Goal: Task Accomplishment & Management: Manage account settings

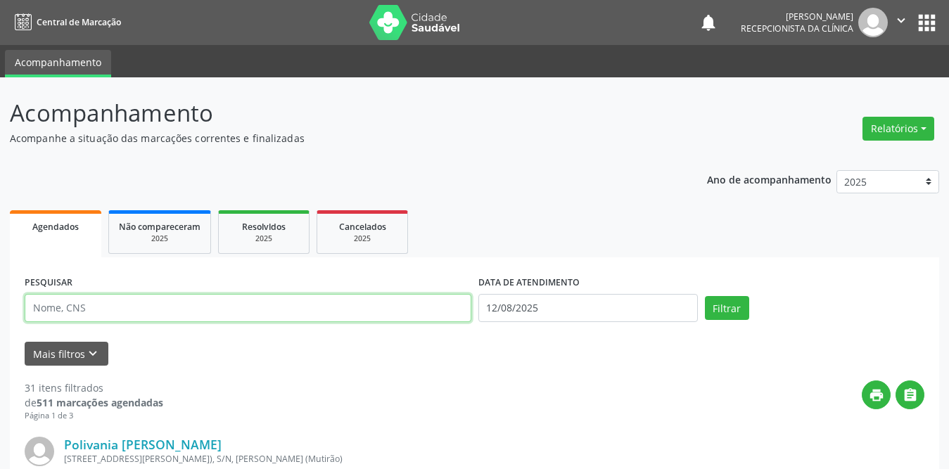
click at [295, 304] on input "text" at bounding box center [248, 308] width 447 height 28
type input "s"
type input "[PERSON_NAME]"
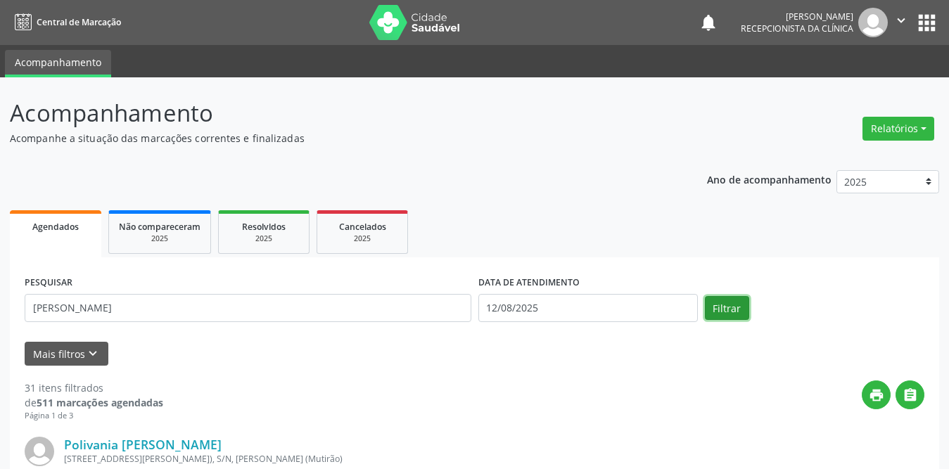
click at [736, 319] on button "Filtrar" at bounding box center [727, 308] width 44 height 24
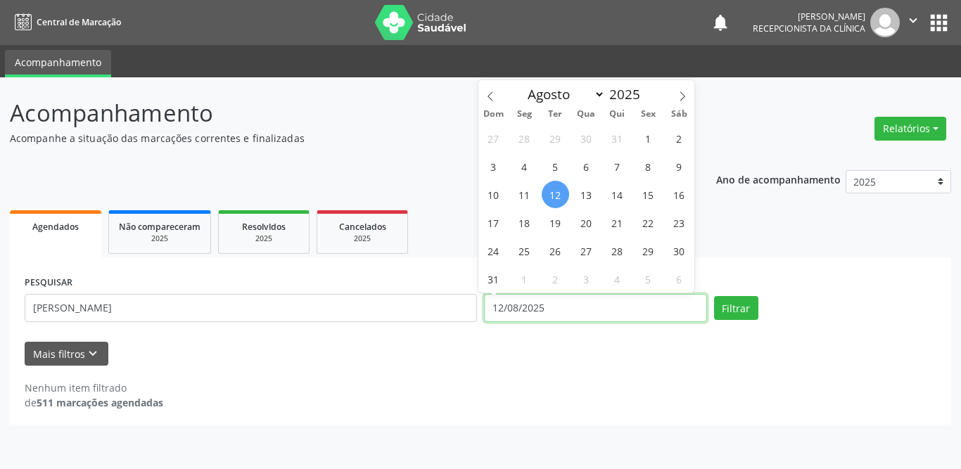
click at [578, 311] on input "12/08/2025" at bounding box center [595, 308] width 223 height 28
click at [638, 136] on span "1" at bounding box center [647, 137] width 27 height 27
type input "[DATE]"
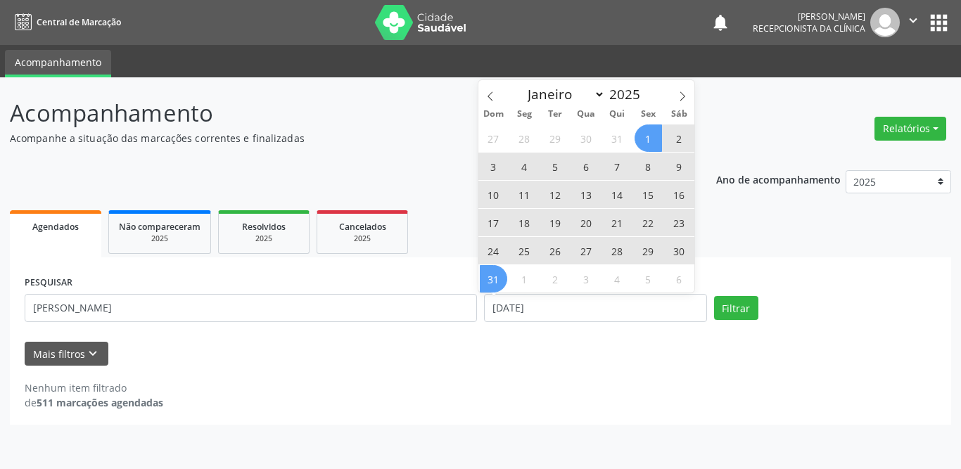
click at [494, 281] on span "31" at bounding box center [493, 278] width 27 height 27
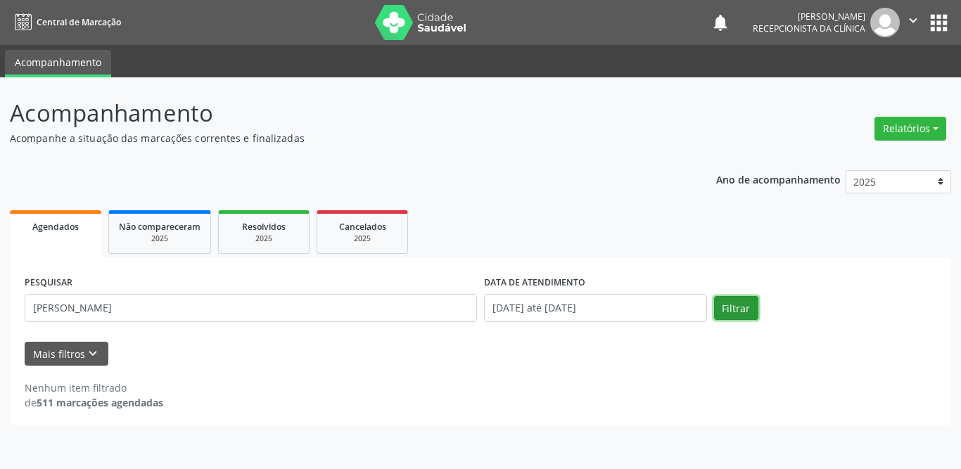
click at [733, 304] on button "Filtrar" at bounding box center [736, 308] width 44 height 24
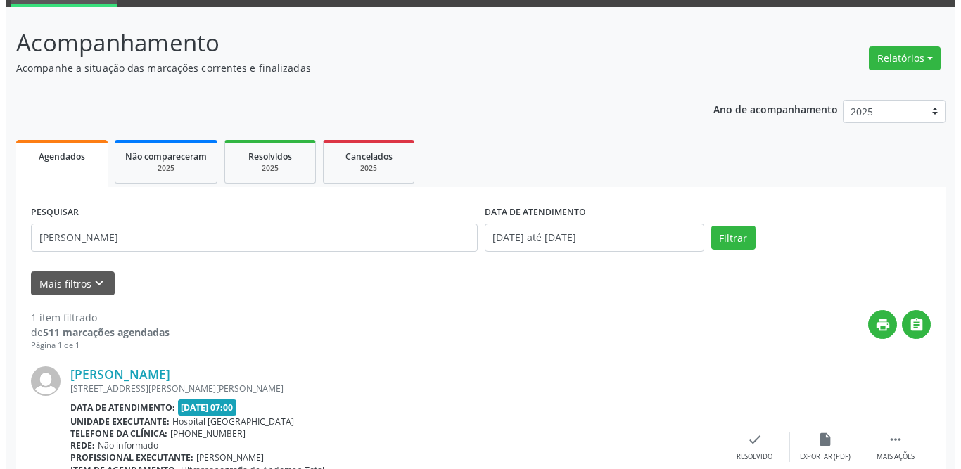
scroll to position [167, 0]
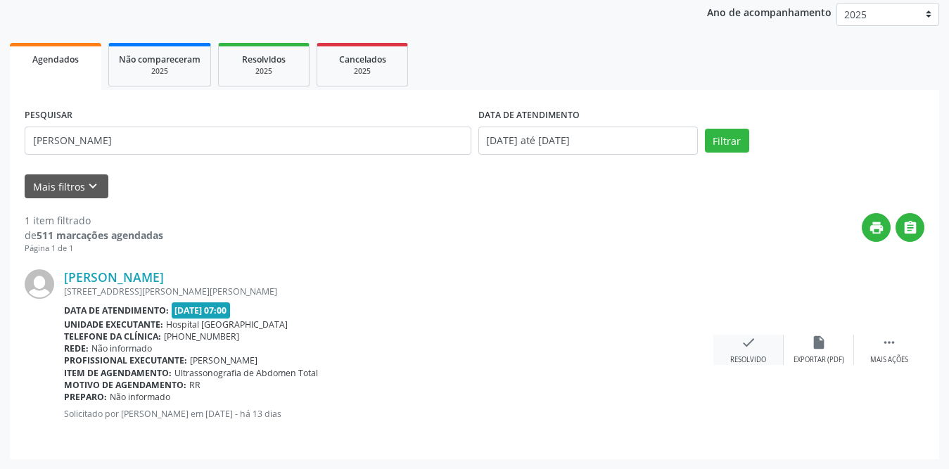
click at [734, 352] on div "check Resolvido" at bounding box center [748, 350] width 70 height 30
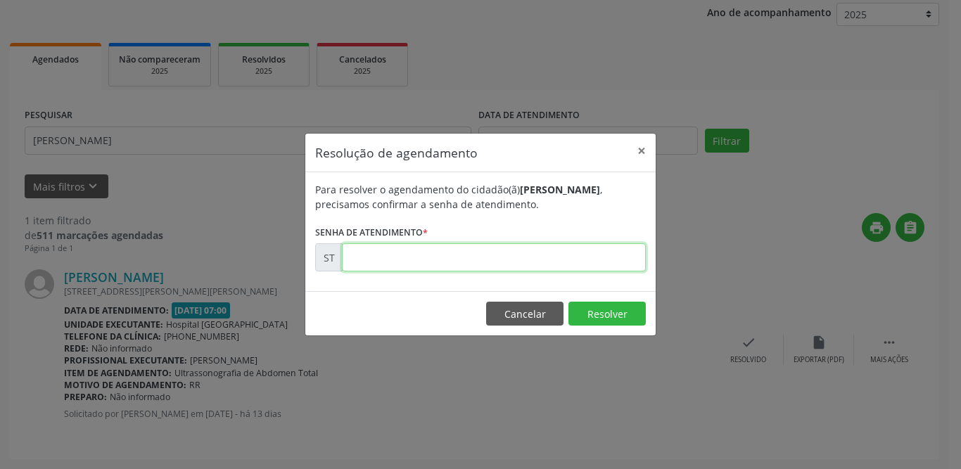
click at [481, 257] on input "text" at bounding box center [494, 257] width 304 height 28
type input "00014046"
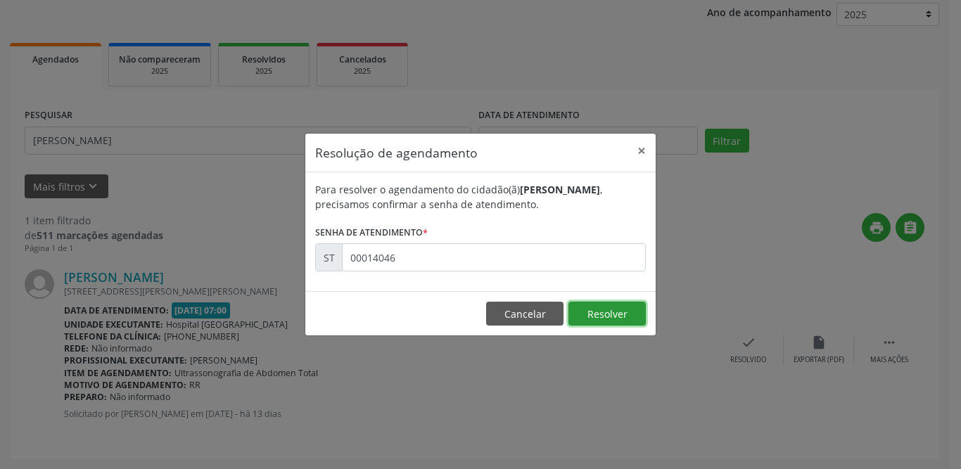
click at [598, 307] on button "Resolver" at bounding box center [606, 314] width 77 height 24
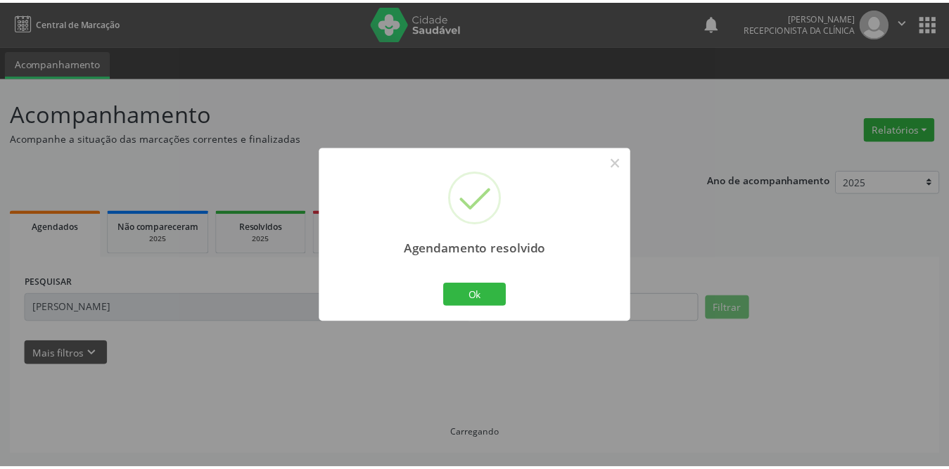
scroll to position [0, 0]
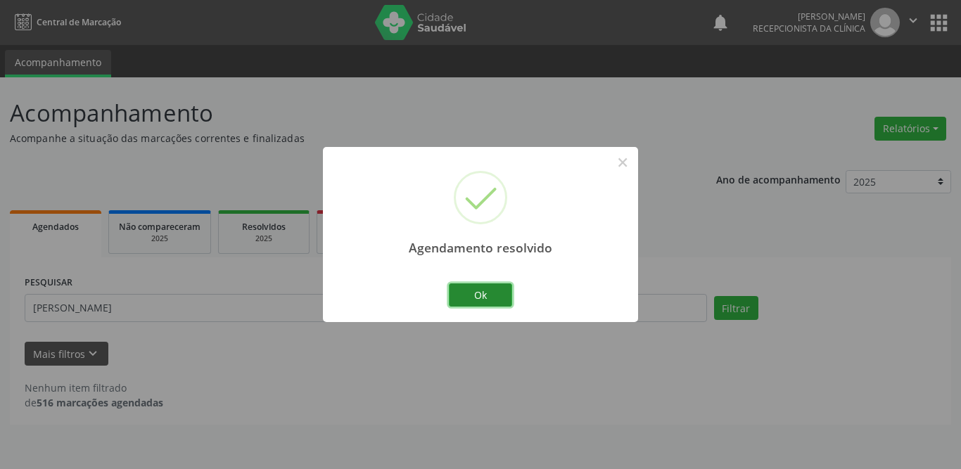
click at [492, 290] on button "Ok" at bounding box center [480, 295] width 63 height 24
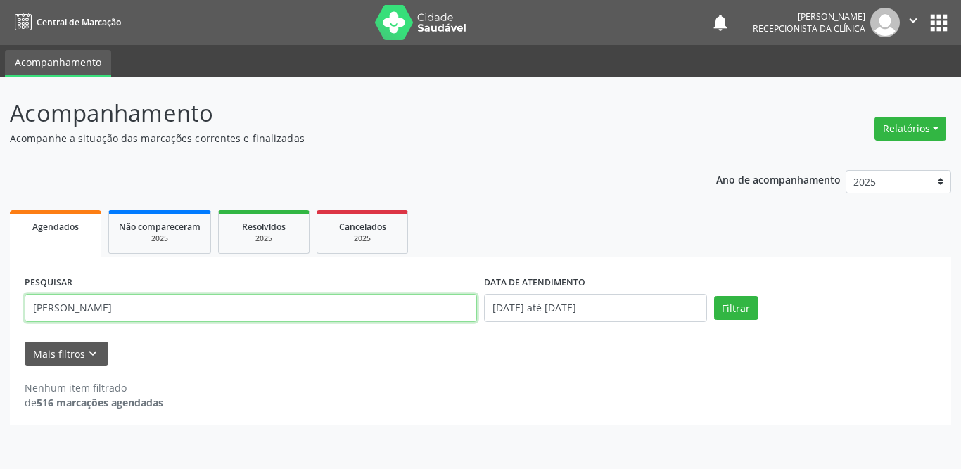
drag, startPoint x: 115, startPoint y: 314, endPoint x: 32, endPoint y: 308, distance: 83.2
click at [32, 308] on input "[PERSON_NAME]" at bounding box center [251, 308] width 452 height 28
type input "[PERSON_NAME]"
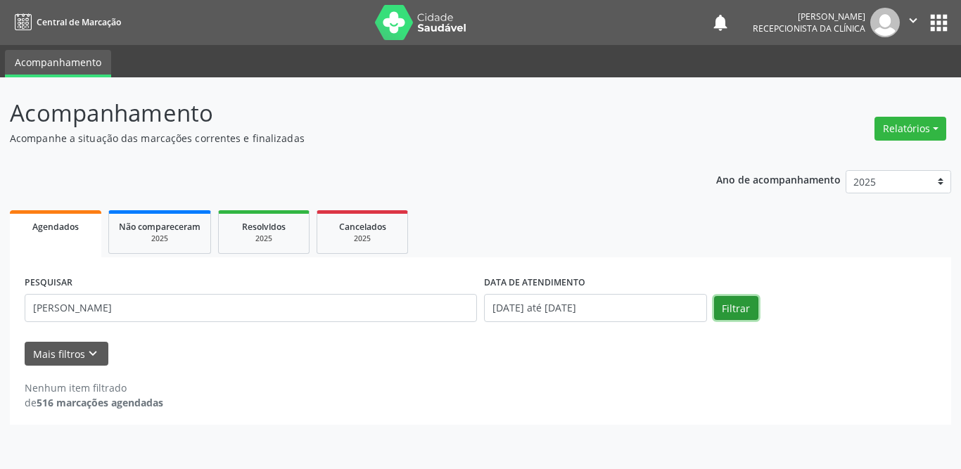
click at [734, 309] on button "Filtrar" at bounding box center [736, 308] width 44 height 24
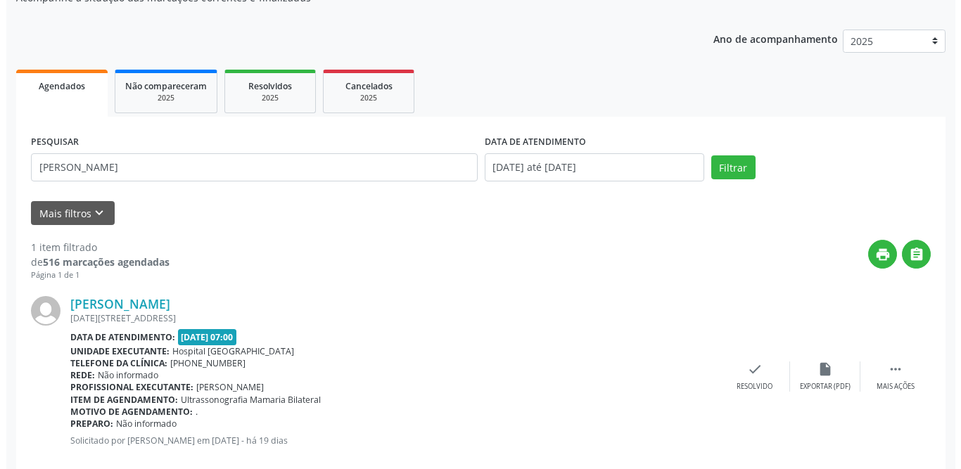
scroll to position [167, 0]
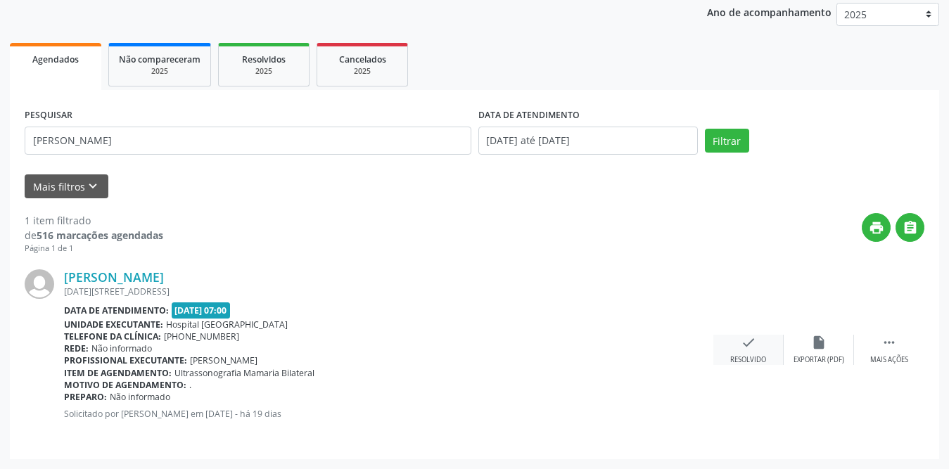
click at [741, 346] on icon "check" at bounding box center [748, 342] width 15 height 15
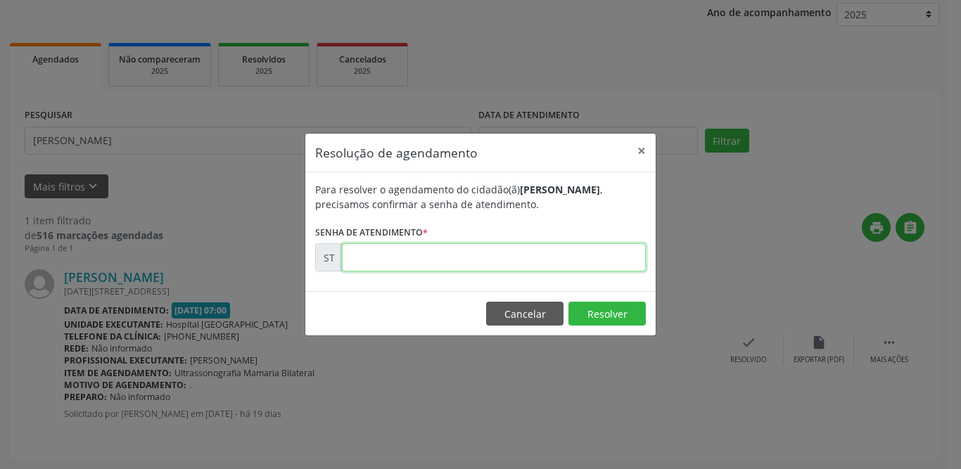
click at [441, 261] on input "text" at bounding box center [494, 257] width 304 height 28
type input "00011844"
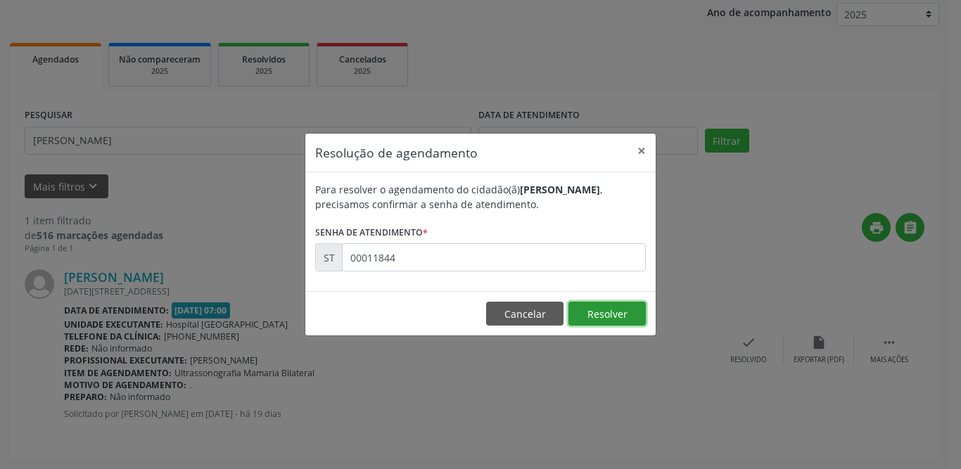
click at [616, 314] on button "Resolver" at bounding box center [606, 314] width 77 height 24
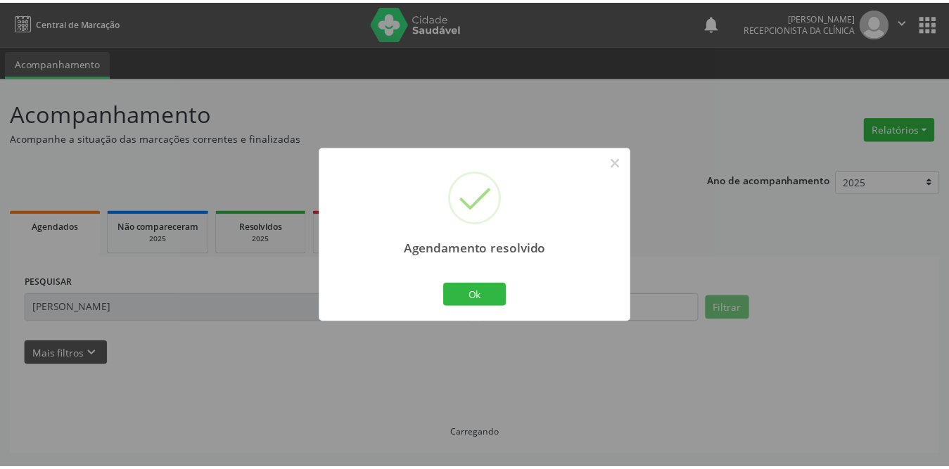
scroll to position [0, 0]
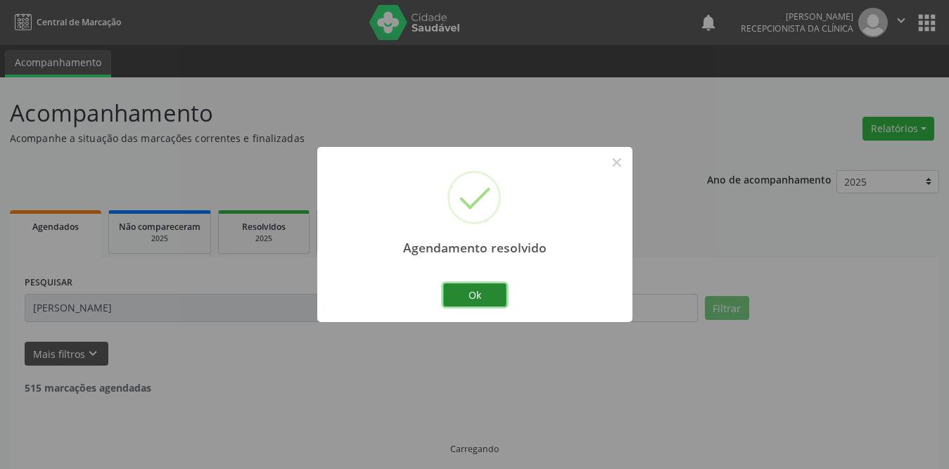
click at [493, 289] on button "Ok" at bounding box center [474, 295] width 63 height 24
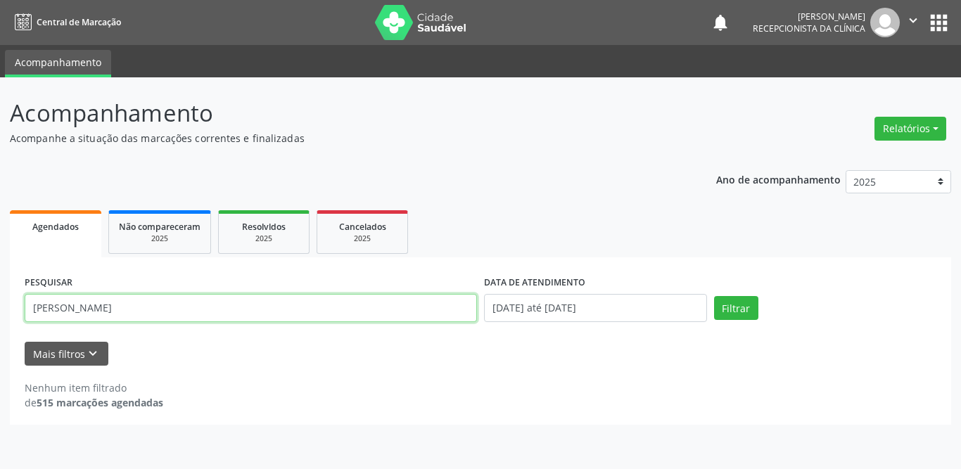
drag, startPoint x: 122, startPoint y: 310, endPoint x: 0, endPoint y: 313, distance: 122.4
click at [0, 313] on div "Acompanhamento Acompanhe a situação das marcações correntes e finalizadas Relat…" at bounding box center [480, 273] width 961 height 392
type input "iranete"
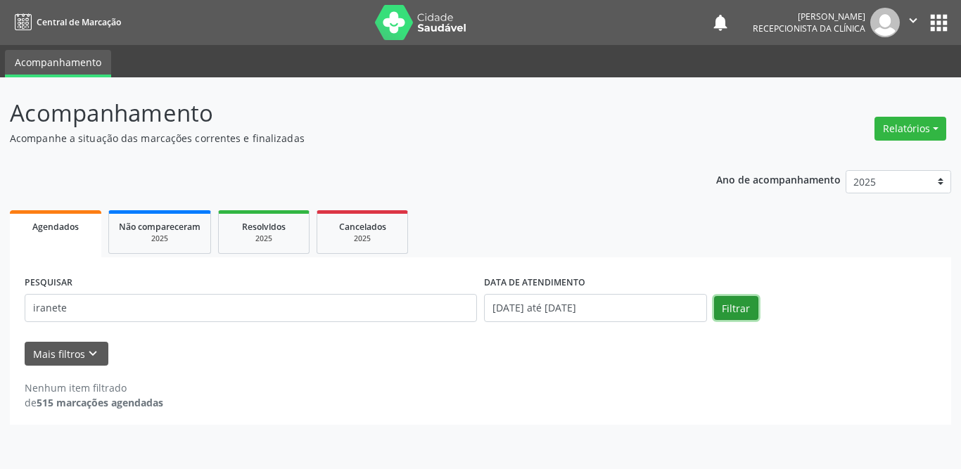
click at [726, 305] on button "Filtrar" at bounding box center [736, 308] width 44 height 24
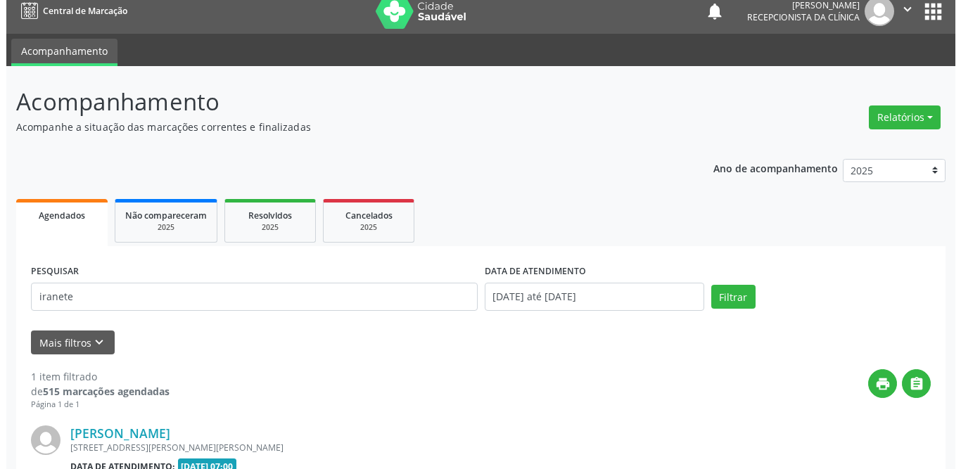
scroll to position [152, 0]
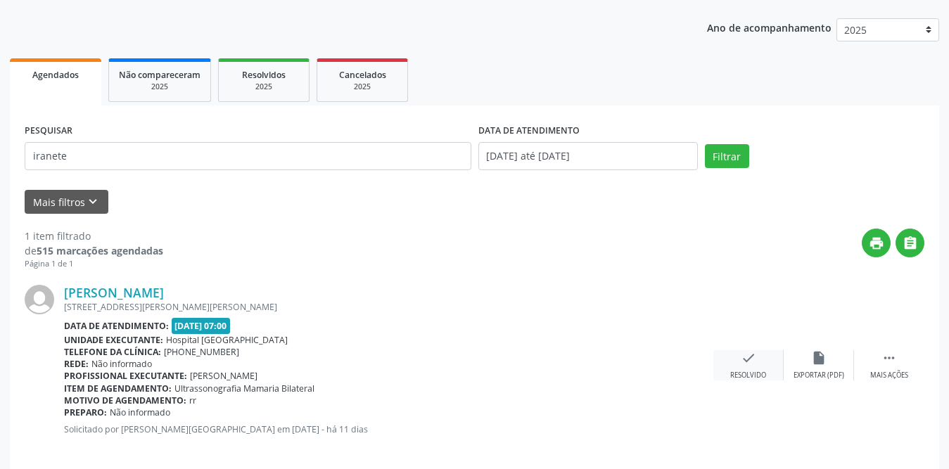
click at [746, 358] on icon "check" at bounding box center [748, 357] width 15 height 15
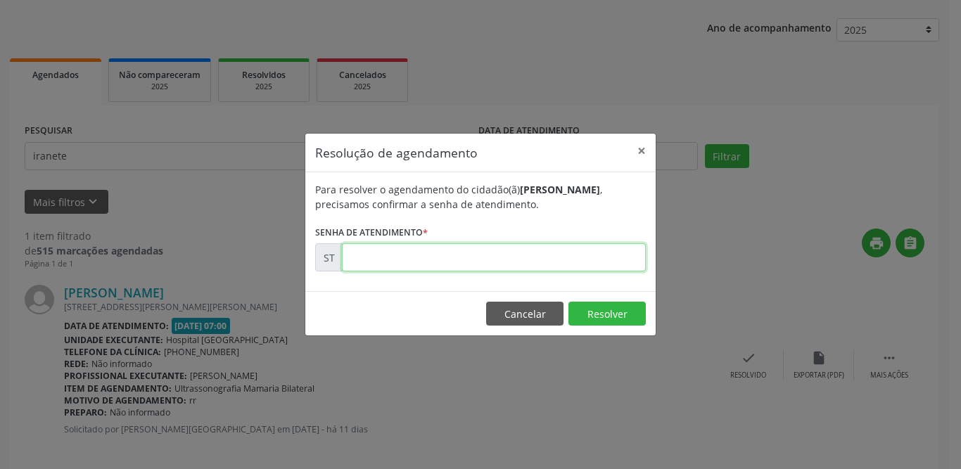
click at [408, 261] on input "text" at bounding box center [494, 257] width 304 height 28
type input "00014591"
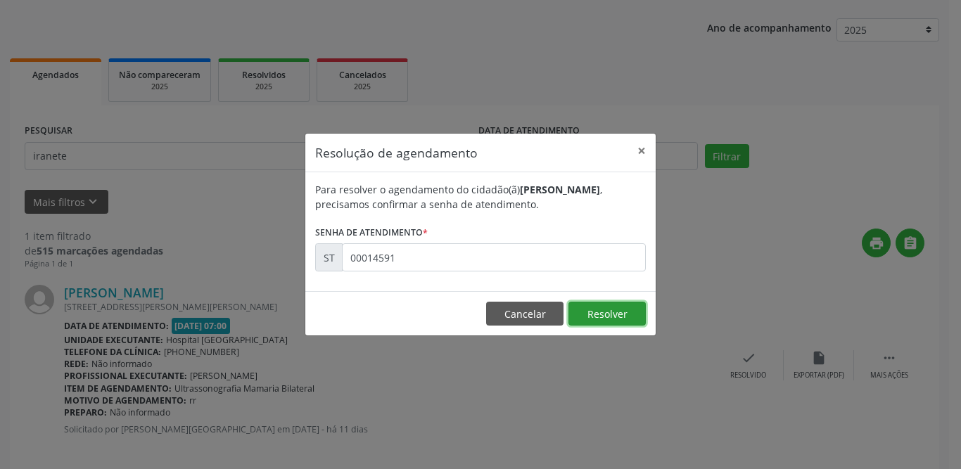
click at [594, 315] on button "Resolver" at bounding box center [606, 314] width 77 height 24
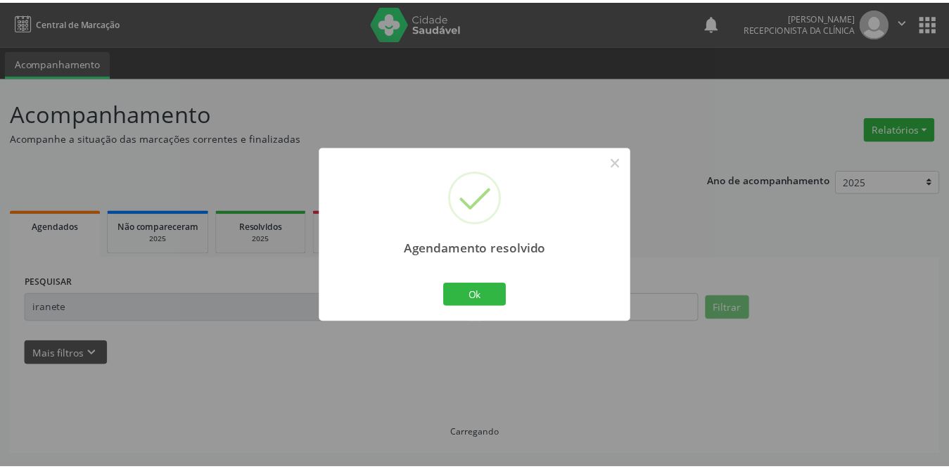
scroll to position [0, 0]
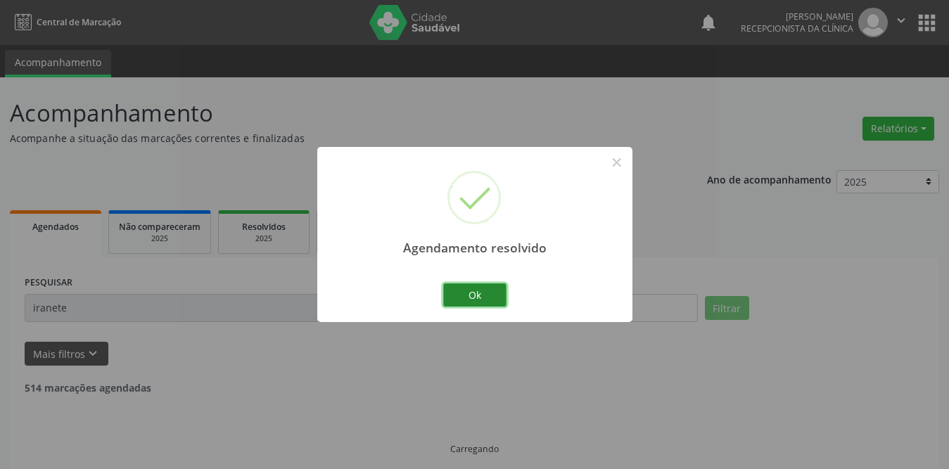
click at [491, 298] on button "Ok" at bounding box center [474, 295] width 63 height 24
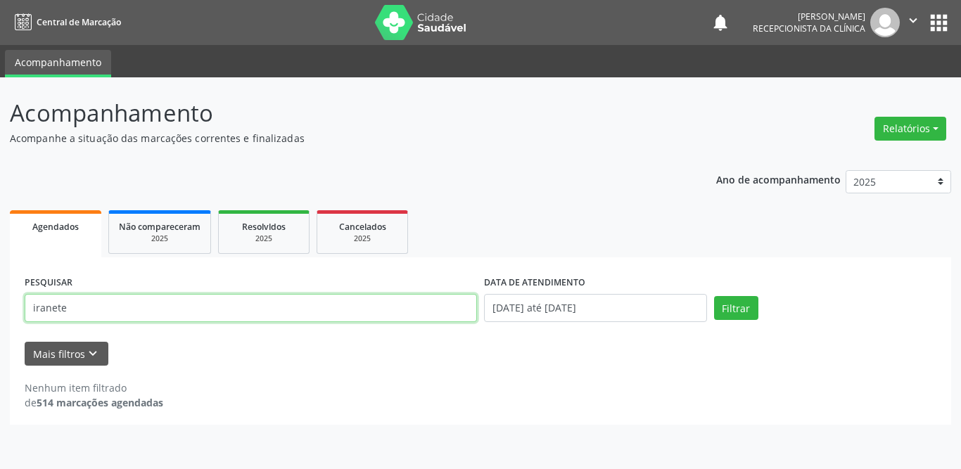
click at [189, 307] on input "iranete" at bounding box center [251, 308] width 452 height 28
drag, startPoint x: 177, startPoint y: 310, endPoint x: 25, endPoint y: 307, distance: 152.0
click at [23, 309] on div "PESQUISAR iranete" at bounding box center [250, 302] width 459 height 60
type input "sophya ferraz"
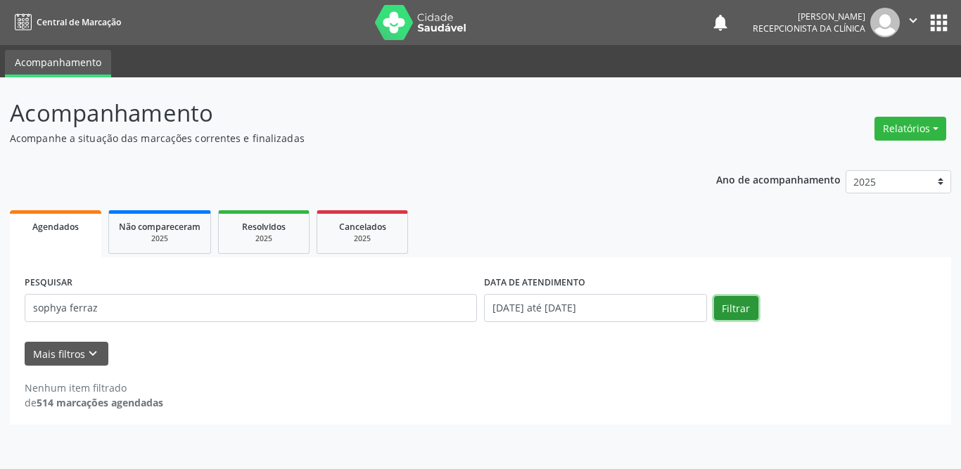
click at [725, 308] on button "Filtrar" at bounding box center [736, 308] width 44 height 24
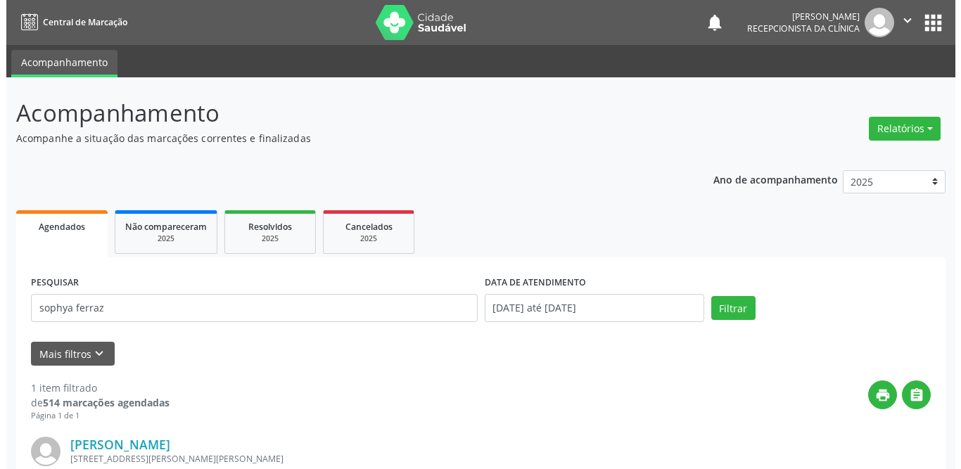
scroll to position [167, 0]
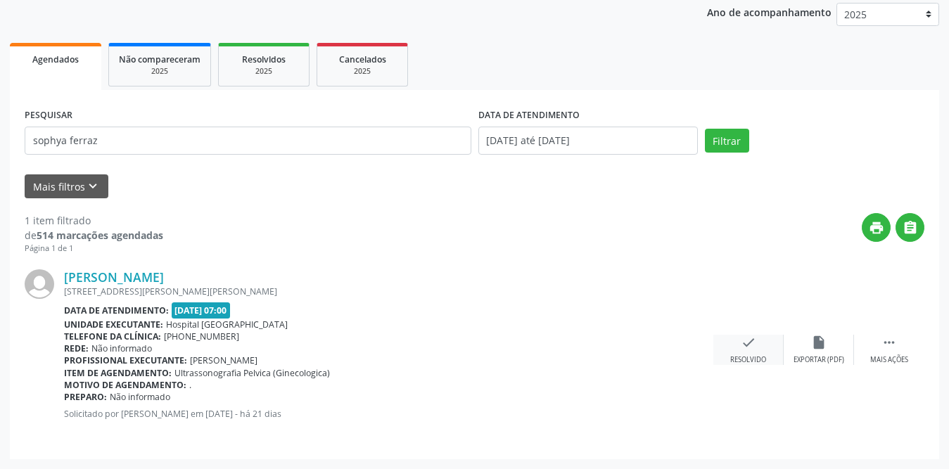
click at [743, 346] on icon "check" at bounding box center [748, 342] width 15 height 15
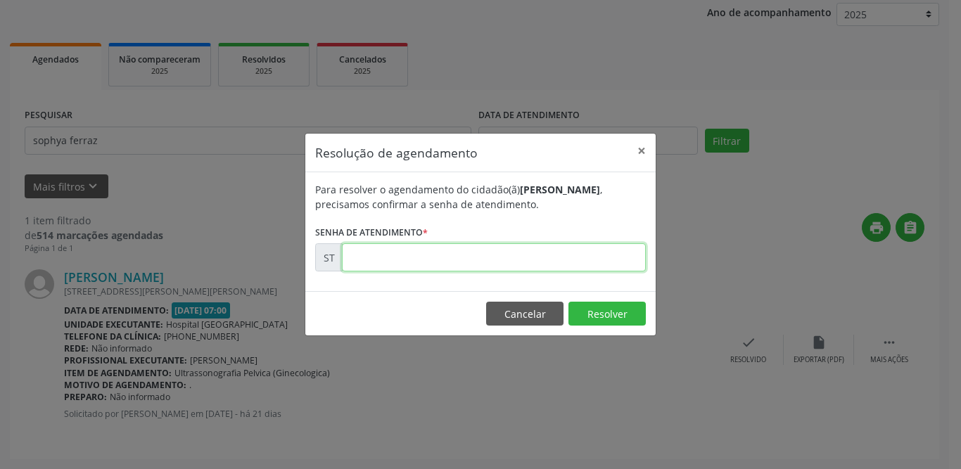
click at [592, 257] on input "text" at bounding box center [494, 257] width 304 height 28
type input "00010700"
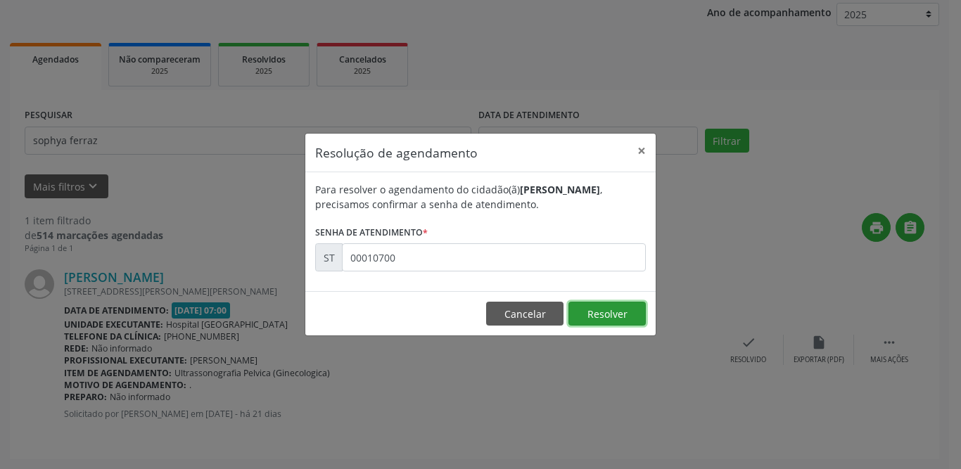
click at [589, 309] on button "Resolver" at bounding box center [606, 314] width 77 height 24
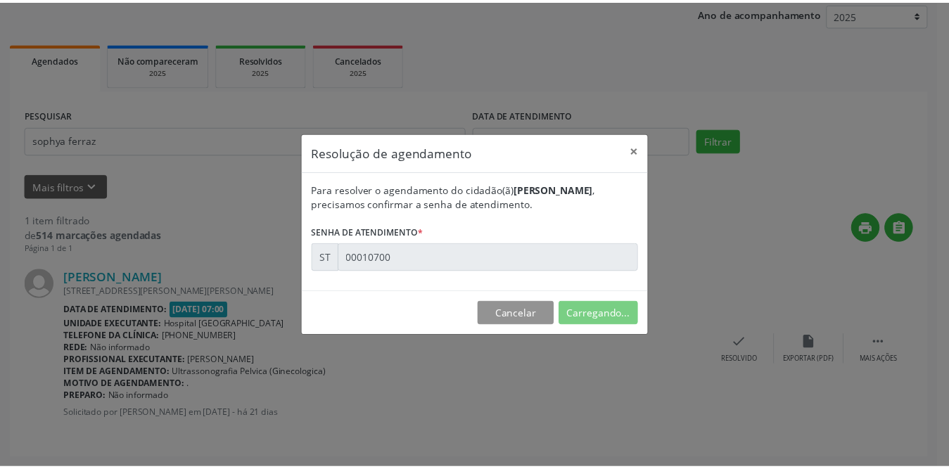
scroll to position [0, 0]
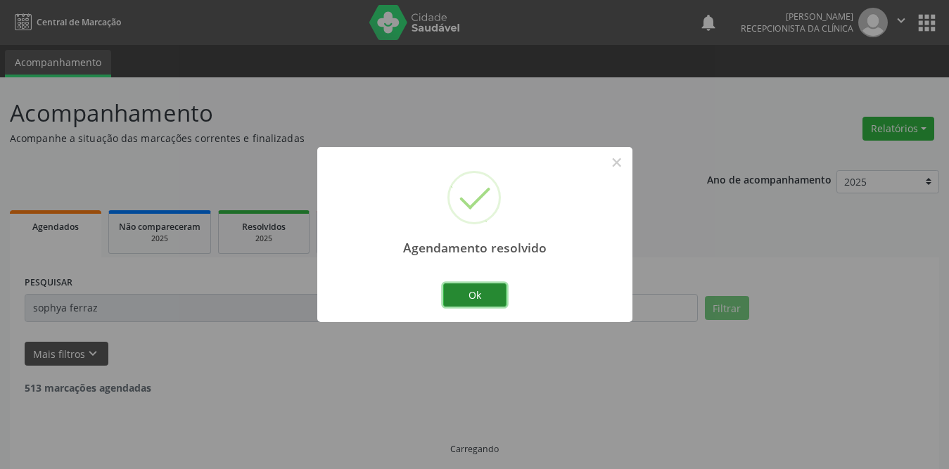
click at [464, 295] on button "Ok" at bounding box center [474, 295] width 63 height 24
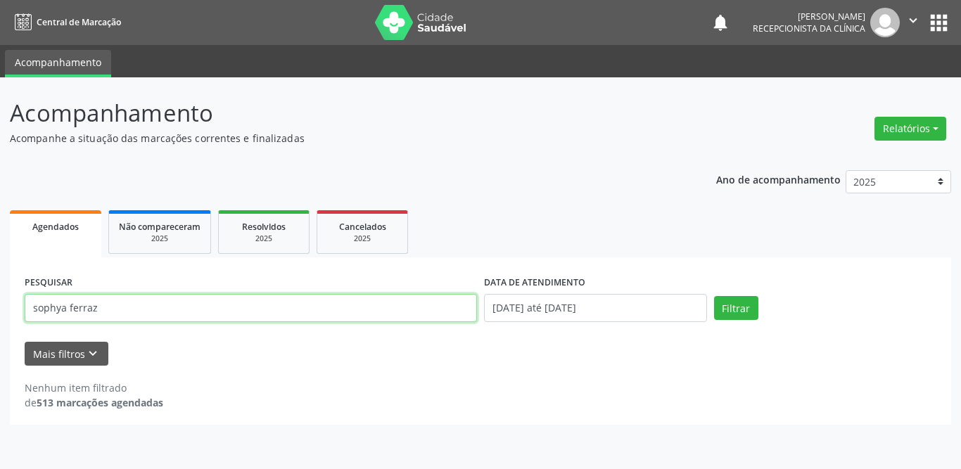
drag, startPoint x: 300, startPoint y: 312, endPoint x: 18, endPoint y: 308, distance: 282.1
click at [18, 308] on div "PESQUISAR sophya ferraz DATA DE ATENDIMENTO [DATE] até [DATE] Filtrar UNIDADE D…" at bounding box center [480, 340] width 941 height 167
click at [310, 314] on input "text" at bounding box center [251, 308] width 452 height 28
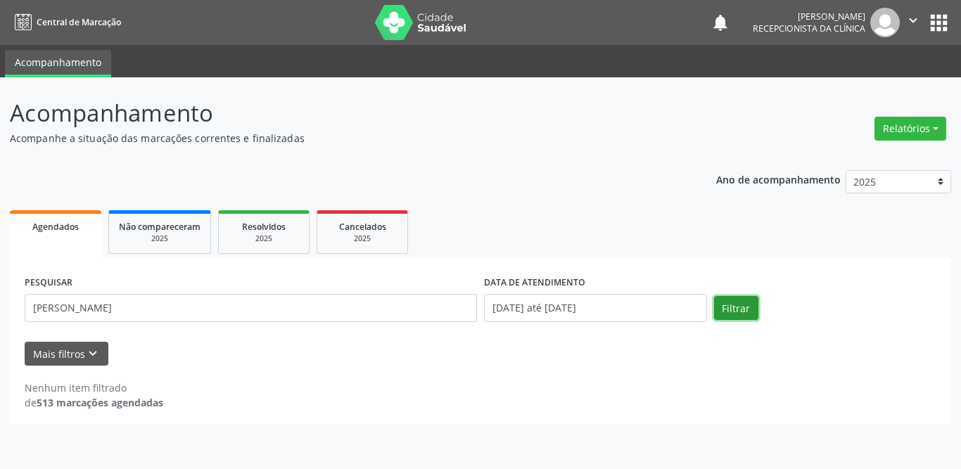
click at [751, 307] on button "Filtrar" at bounding box center [736, 308] width 44 height 24
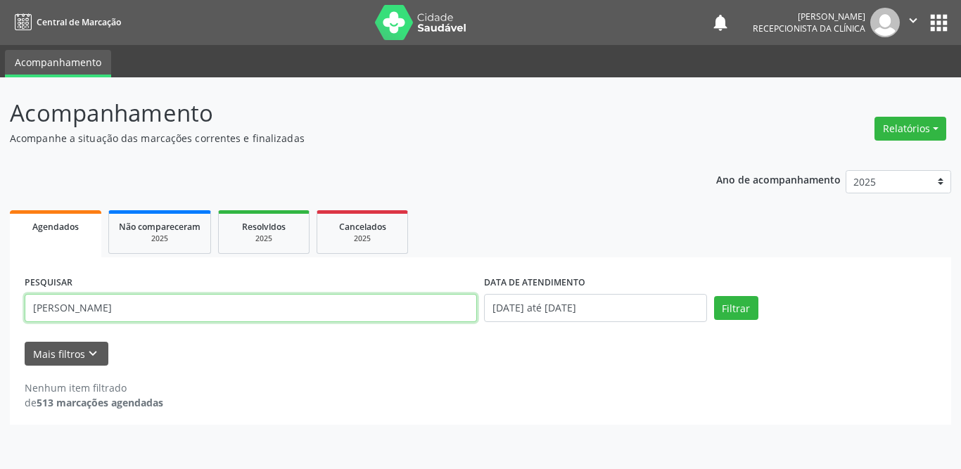
click at [112, 312] on input "[PERSON_NAME]" at bounding box center [251, 308] width 452 height 28
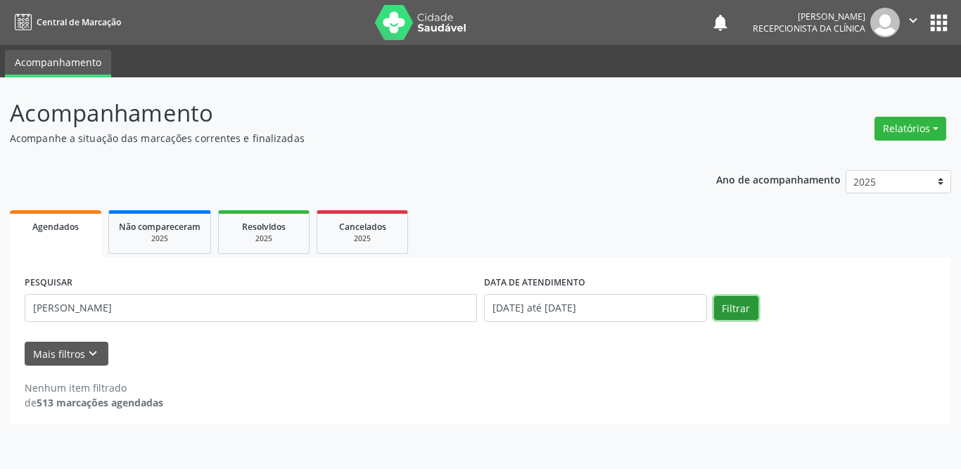
click at [743, 312] on button "Filtrar" at bounding box center [736, 308] width 44 height 24
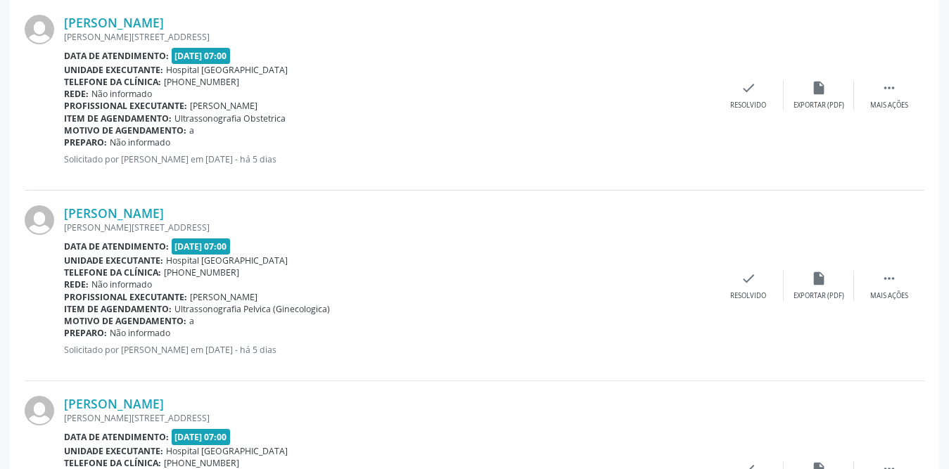
scroll to position [211, 0]
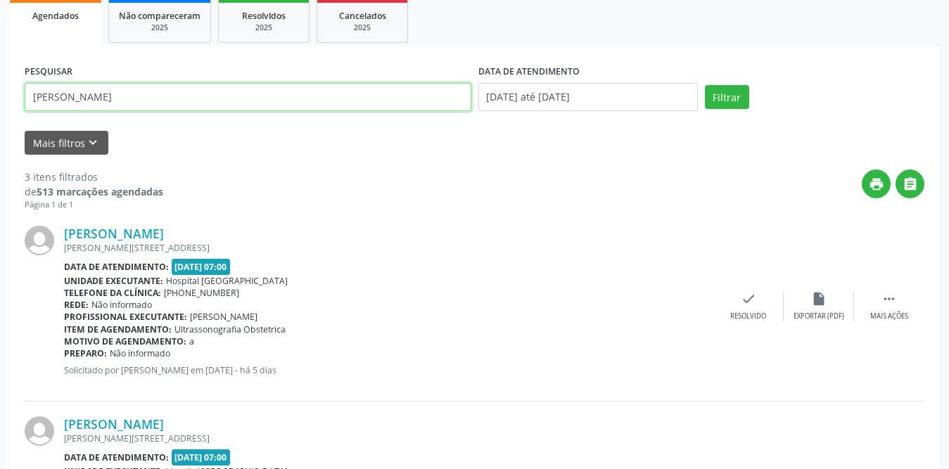
click at [206, 100] on input "[PERSON_NAME]" at bounding box center [248, 97] width 447 height 28
type input "[PERSON_NAME]"
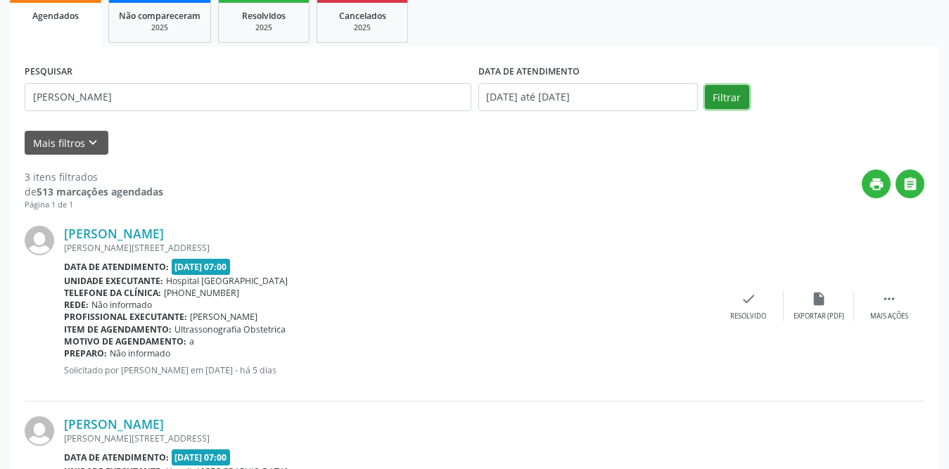
click at [738, 98] on button "Filtrar" at bounding box center [727, 97] width 44 height 24
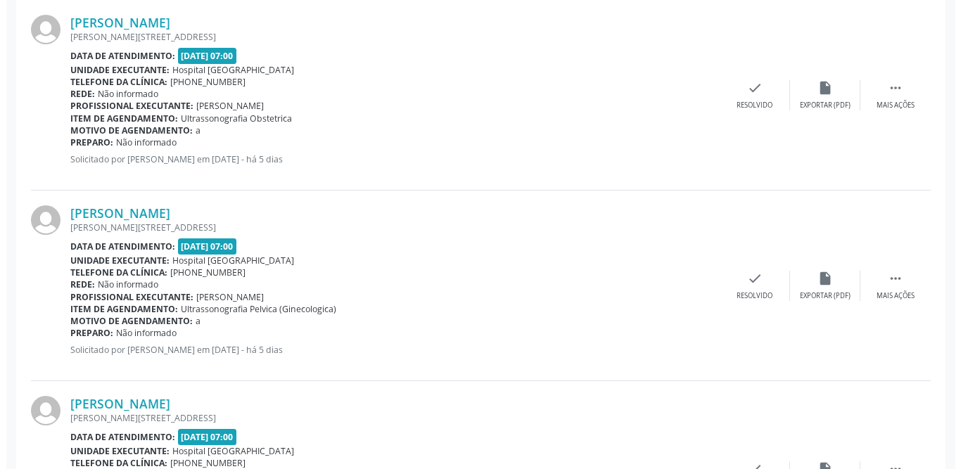
scroll to position [549, 0]
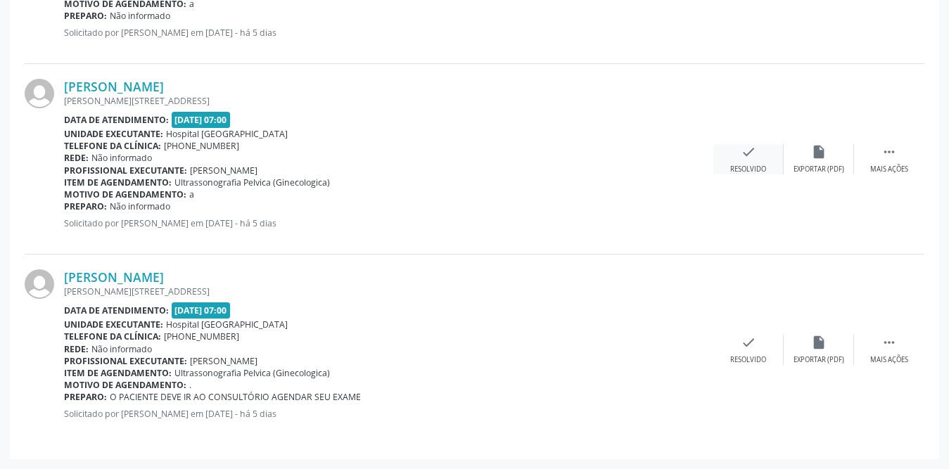
click at [739, 158] on div "check Resolvido" at bounding box center [748, 159] width 70 height 30
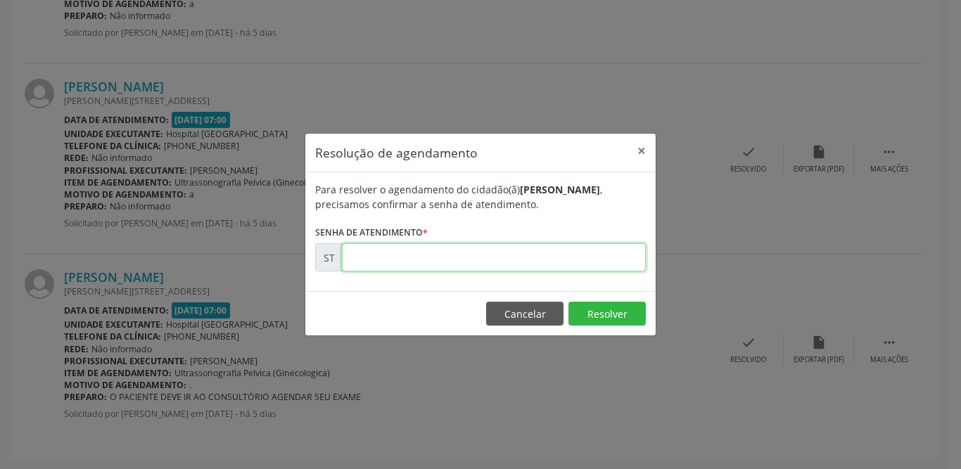
click at [397, 252] on input "text" at bounding box center [494, 257] width 304 height 28
type input "00015398"
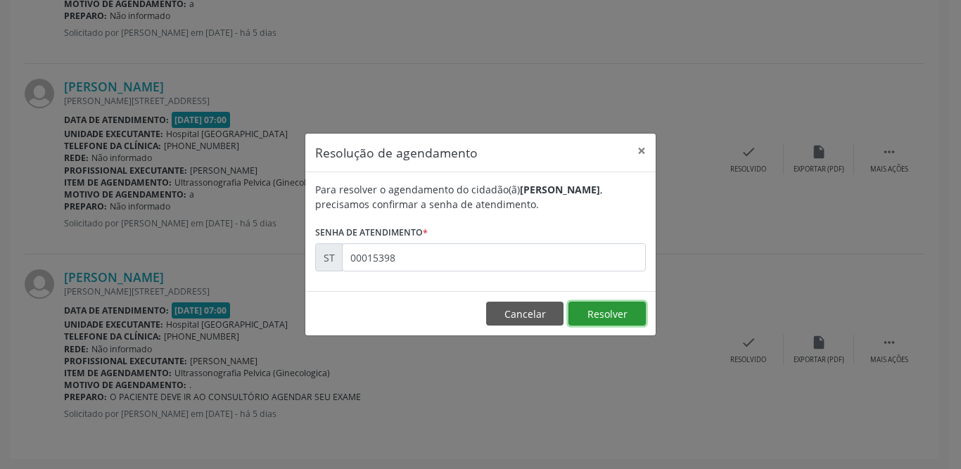
click at [594, 317] on button "Resolver" at bounding box center [606, 314] width 77 height 24
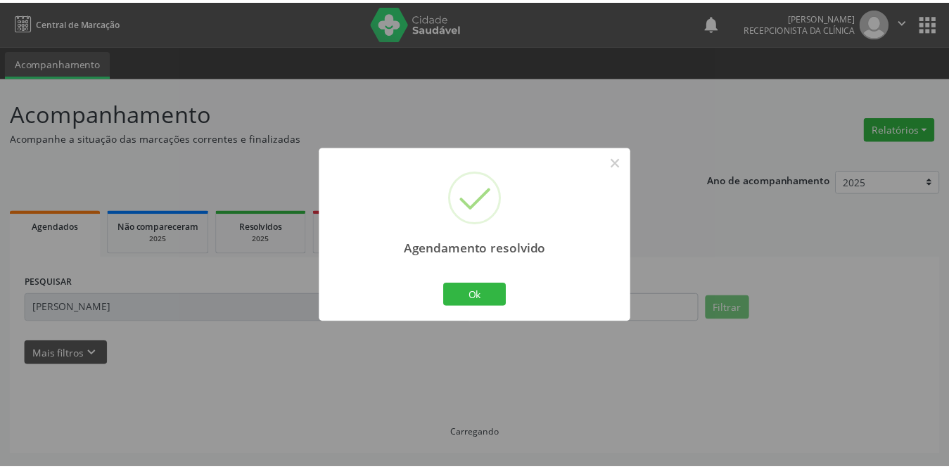
scroll to position [0, 0]
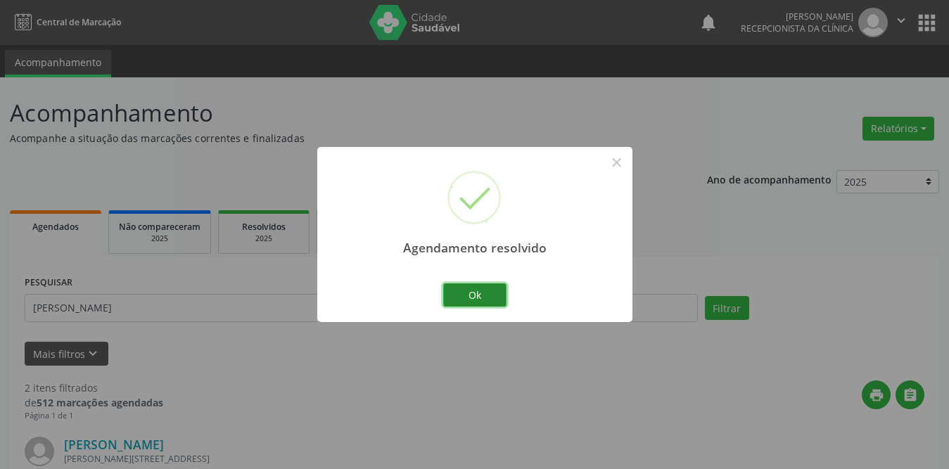
click at [485, 298] on button "Ok" at bounding box center [474, 295] width 63 height 24
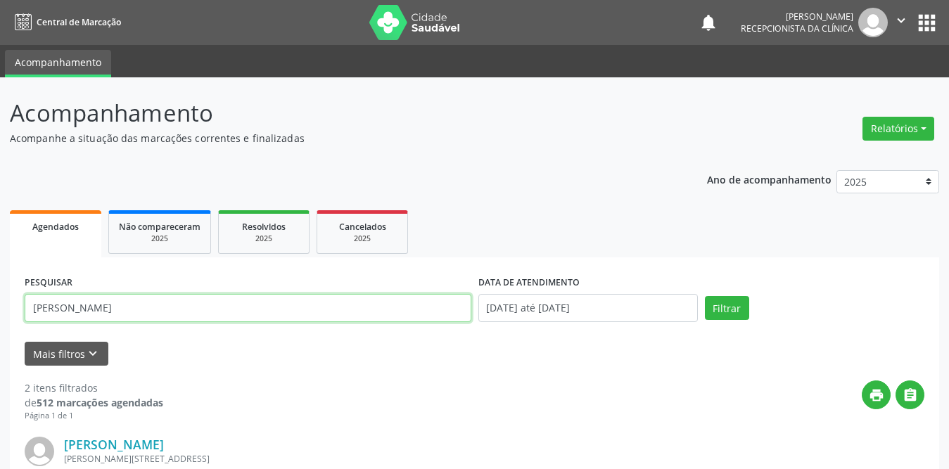
drag, startPoint x: 217, startPoint y: 312, endPoint x: 30, endPoint y: 309, distance: 186.4
click at [30, 309] on input "[PERSON_NAME]" at bounding box center [248, 308] width 447 height 28
type input "[PERSON_NAME]"
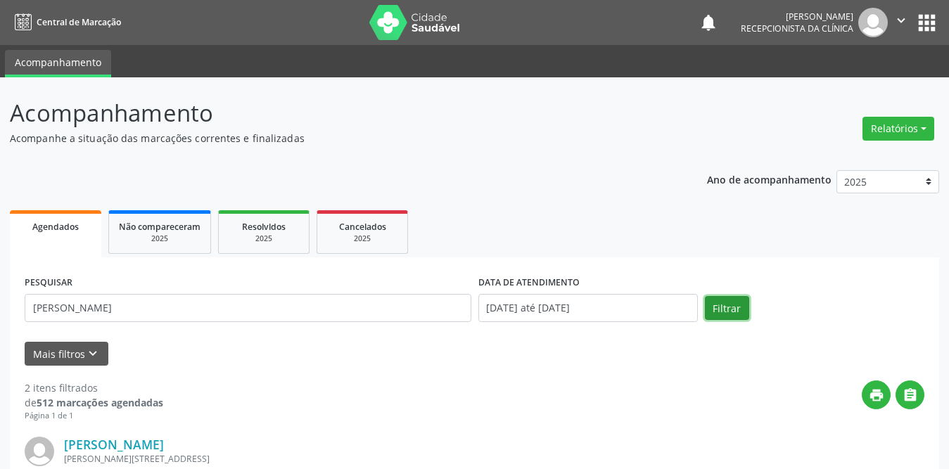
click at [728, 314] on button "Filtrar" at bounding box center [727, 308] width 44 height 24
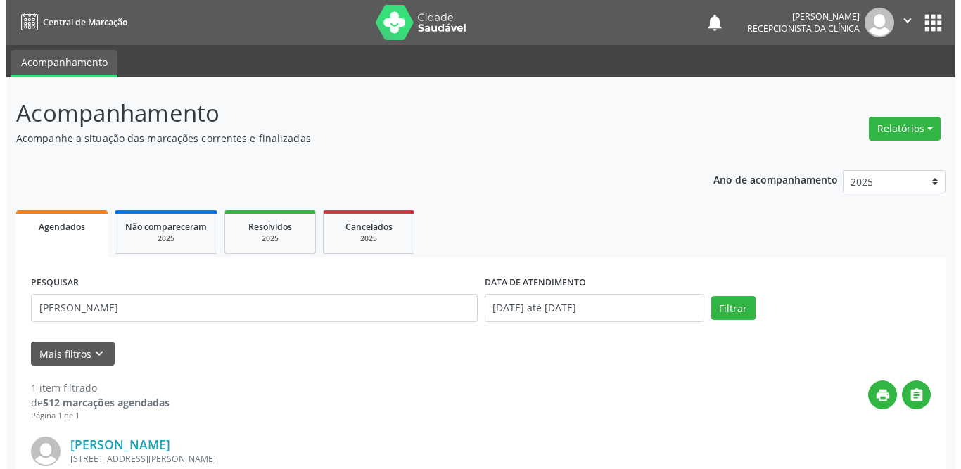
scroll to position [179, 0]
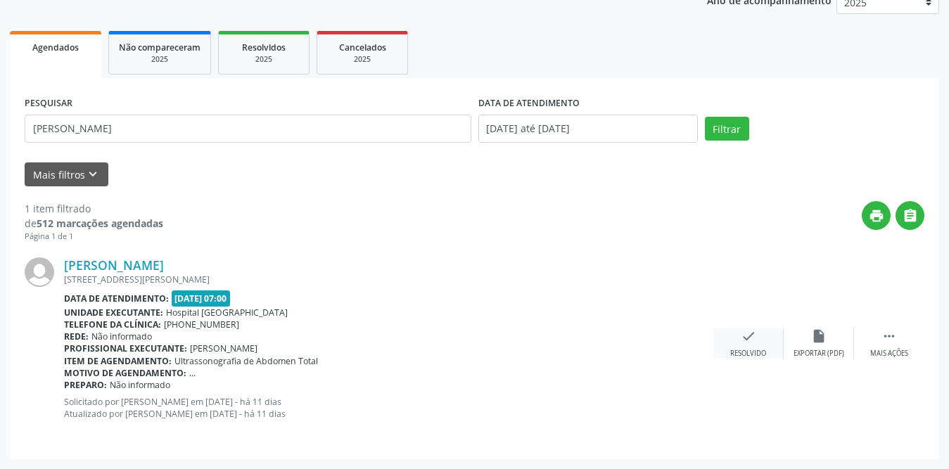
click at [749, 343] on icon "check" at bounding box center [748, 335] width 15 height 15
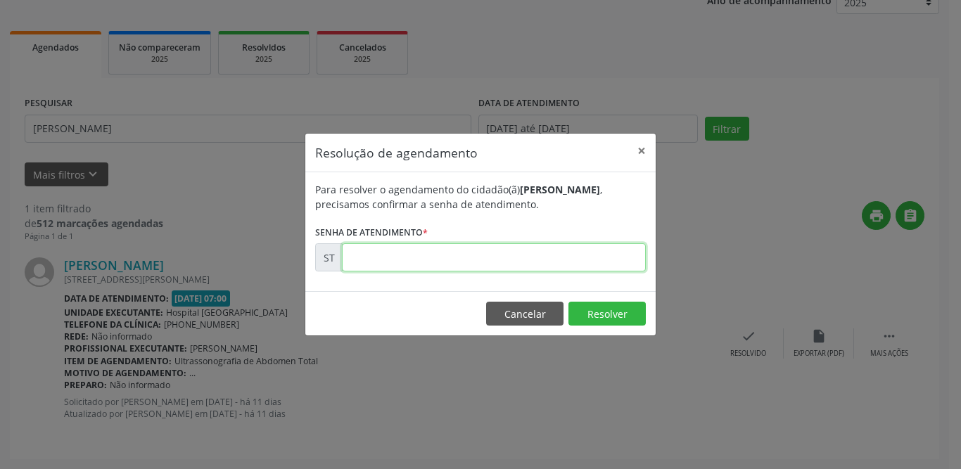
click at [452, 262] on input "text" at bounding box center [494, 257] width 304 height 28
type input "00014587"
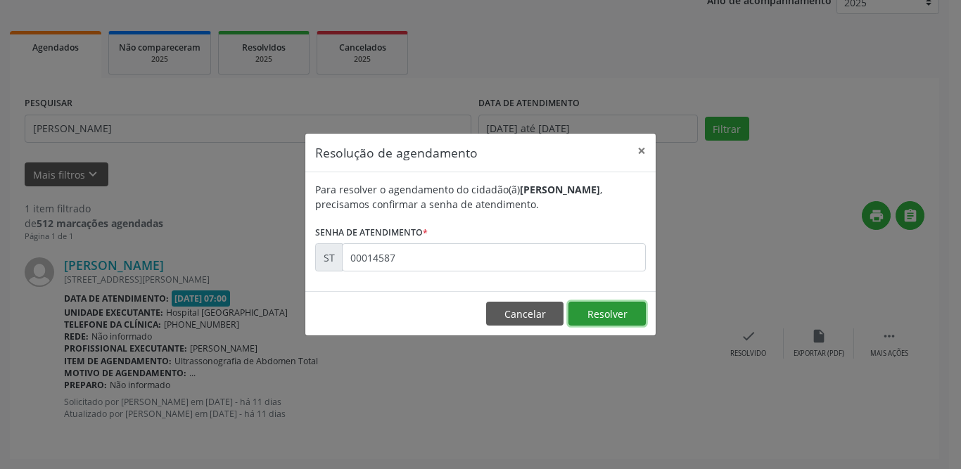
click at [618, 314] on button "Resolver" at bounding box center [606, 314] width 77 height 24
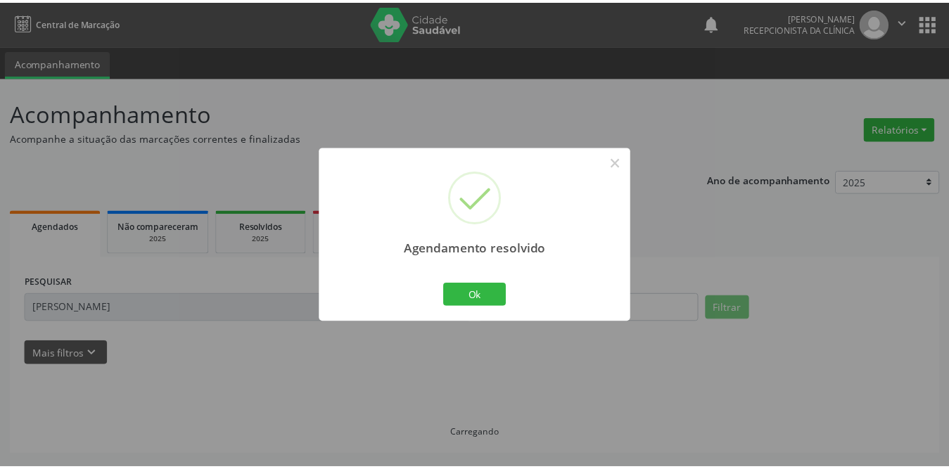
scroll to position [0, 0]
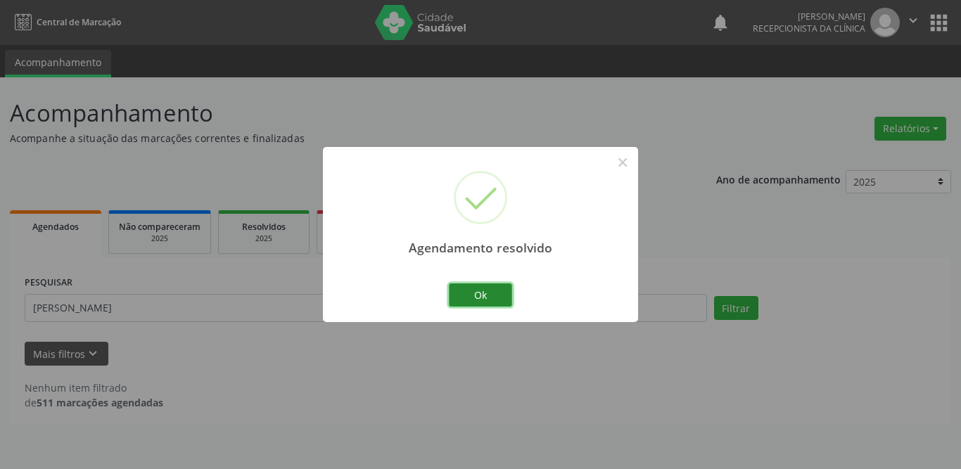
click at [481, 286] on button "Ok" at bounding box center [480, 295] width 63 height 24
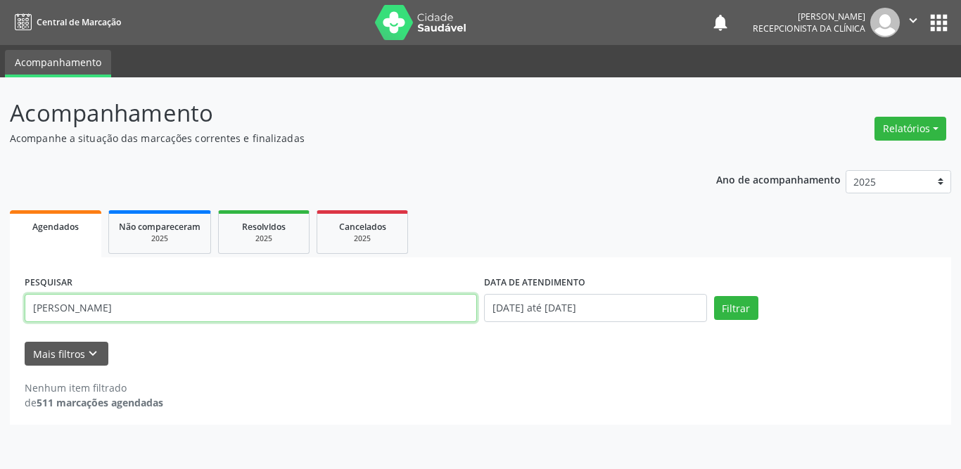
drag, startPoint x: 124, startPoint y: 306, endPoint x: 0, endPoint y: 306, distance: 124.5
click at [0, 306] on div "Acompanhamento Acompanhe a situação das marcações correntes e finalizadas Relat…" at bounding box center [480, 273] width 961 height 392
type input "[PERSON_NAME]"
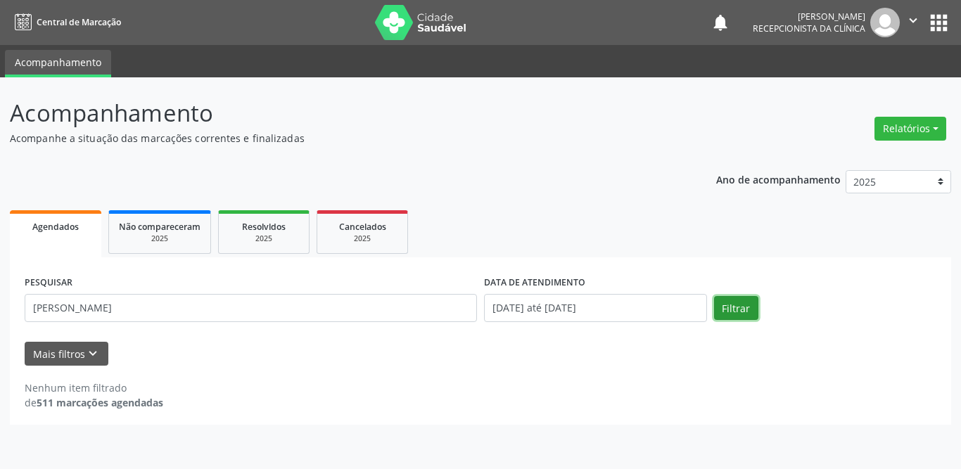
click at [749, 310] on button "Filtrar" at bounding box center [736, 308] width 44 height 24
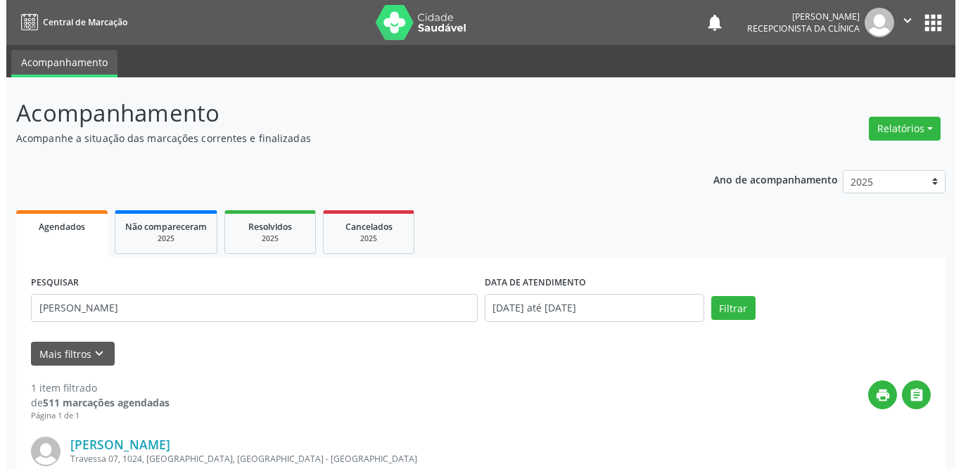
scroll to position [141, 0]
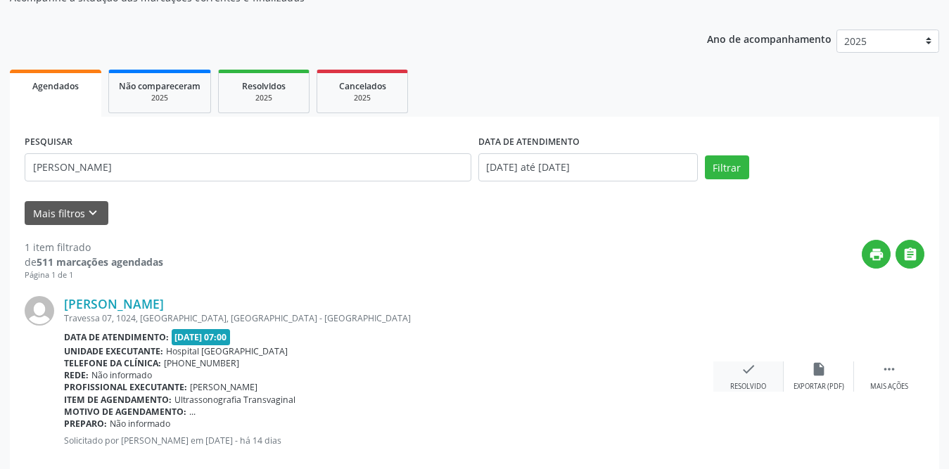
click at [752, 376] on icon "check" at bounding box center [748, 369] width 15 height 15
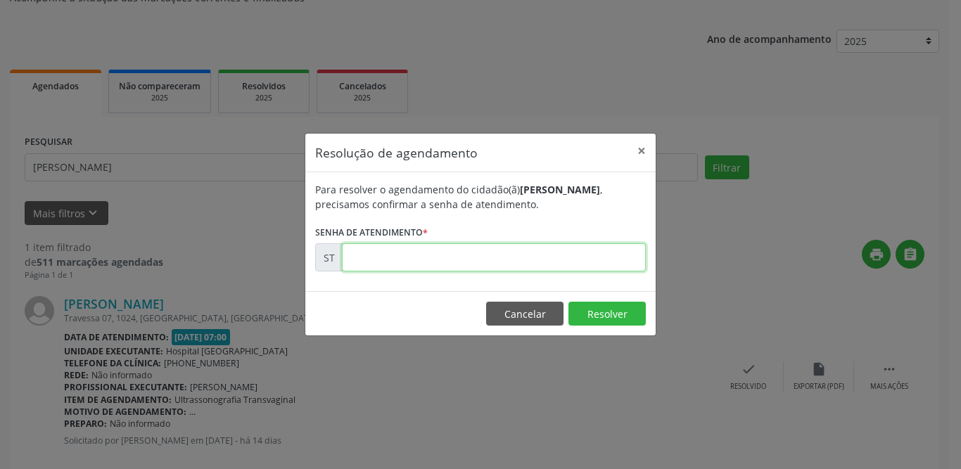
click at [440, 257] on input "text" at bounding box center [494, 257] width 304 height 28
type input "00013598"
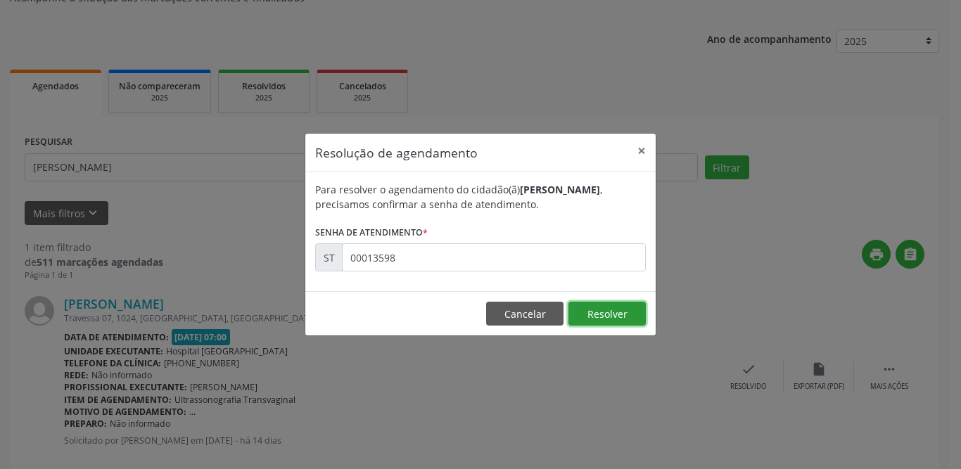
click at [618, 314] on button "Resolver" at bounding box center [606, 314] width 77 height 24
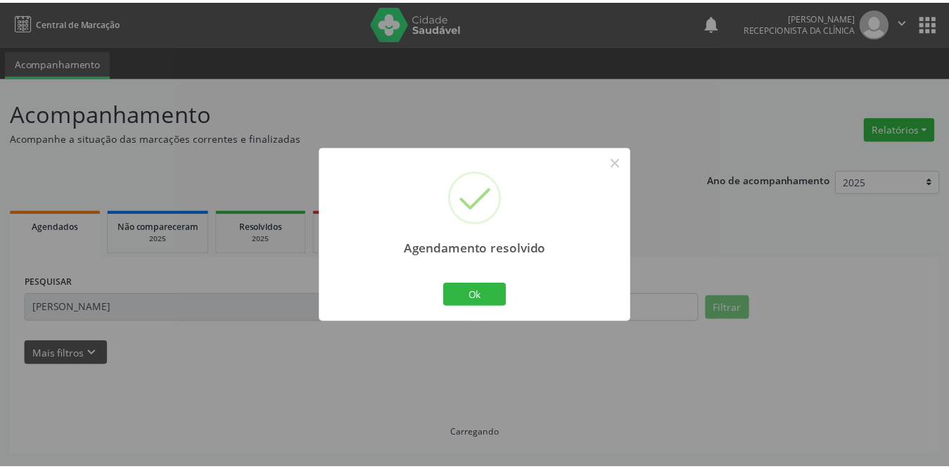
scroll to position [0, 0]
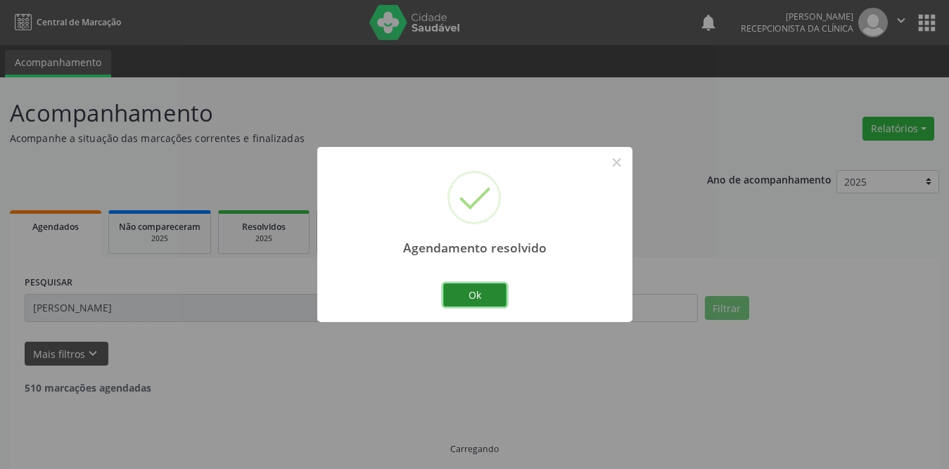
click at [486, 288] on button "Ok" at bounding box center [474, 295] width 63 height 24
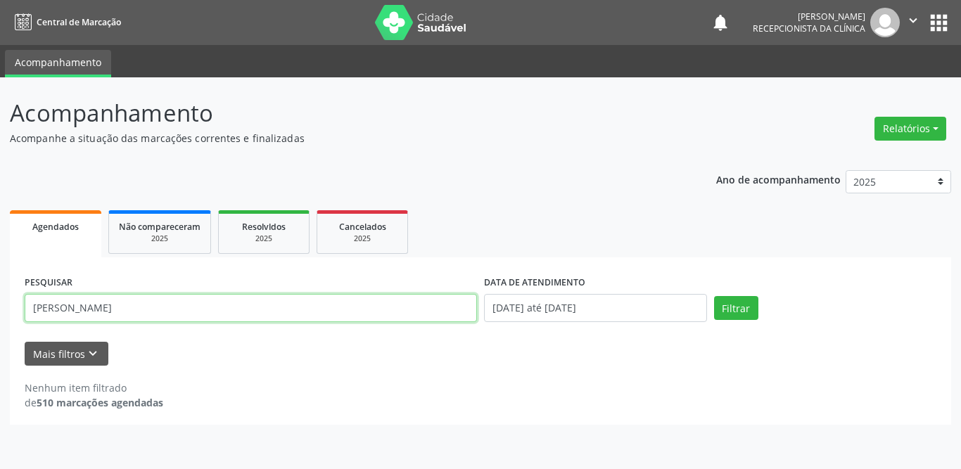
drag, startPoint x: 260, startPoint y: 305, endPoint x: 3, endPoint y: 306, distance: 256.7
click at [1, 308] on div "Acompanhamento Acompanhe a situação das marcações correntes e finalizadas Relat…" at bounding box center [480, 273] width 961 height 392
type input "[PERSON_NAME]"
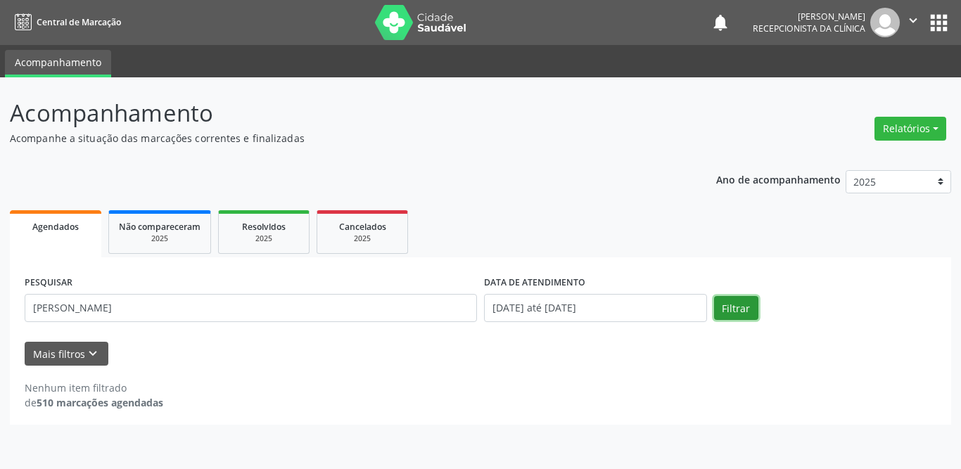
click at [743, 309] on button "Filtrar" at bounding box center [736, 308] width 44 height 24
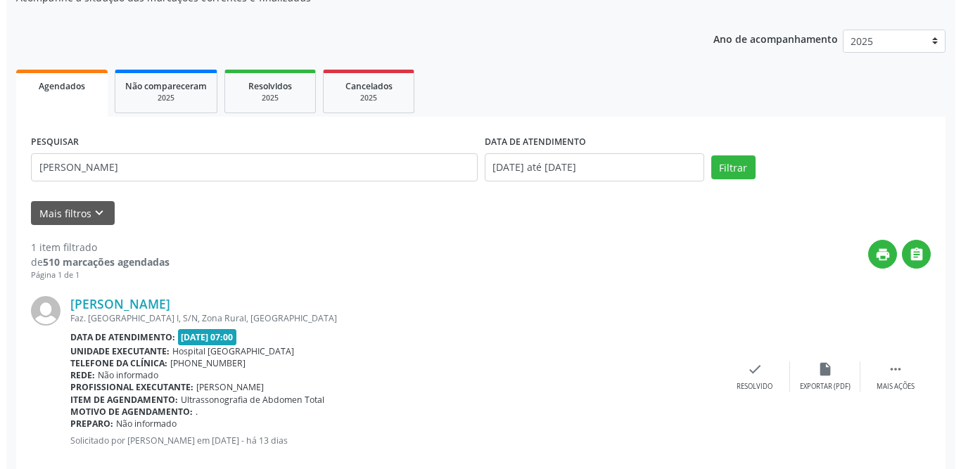
scroll to position [167, 0]
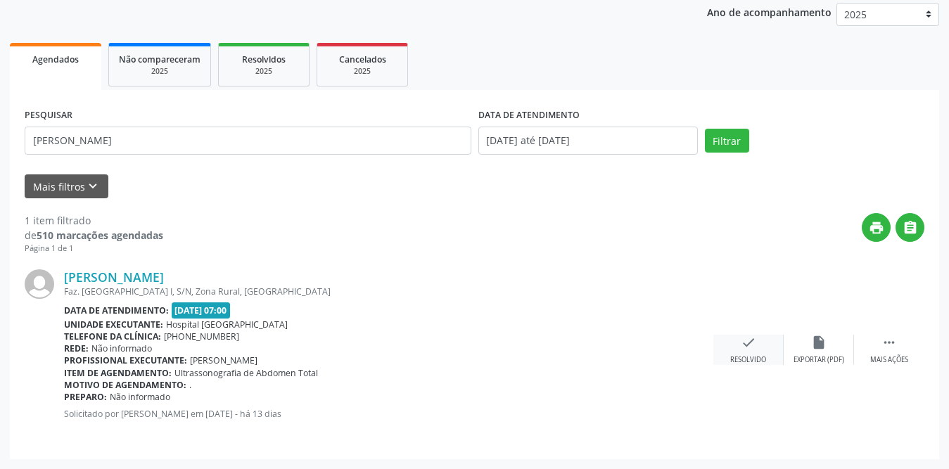
click at [752, 346] on icon "check" at bounding box center [748, 342] width 15 height 15
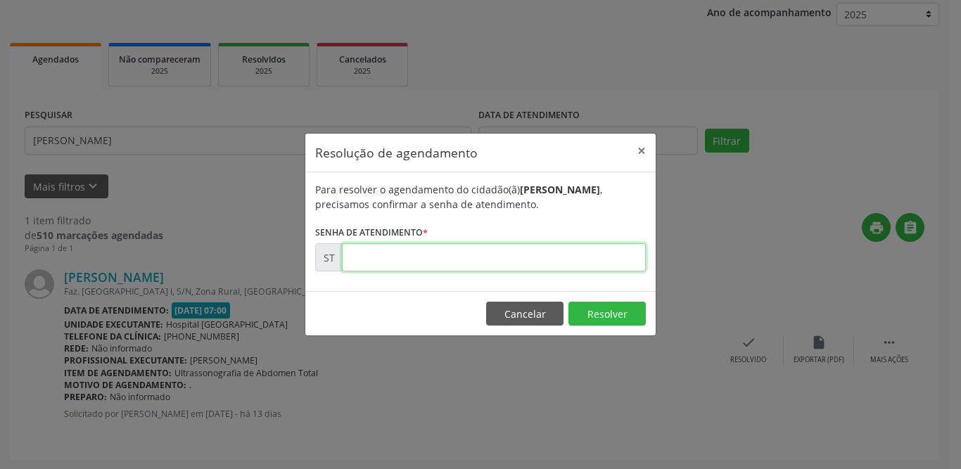
click at [469, 255] on input "text" at bounding box center [494, 257] width 304 height 28
type input "00013749"
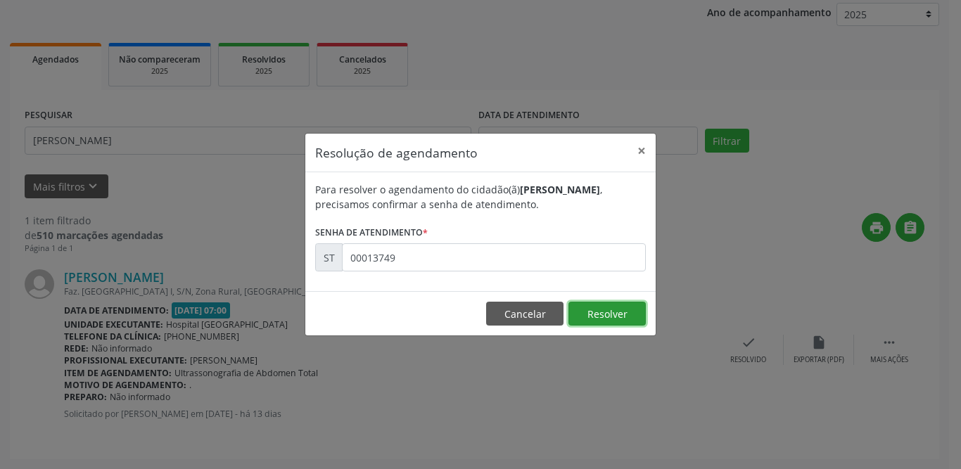
click at [594, 309] on button "Resolver" at bounding box center [606, 314] width 77 height 24
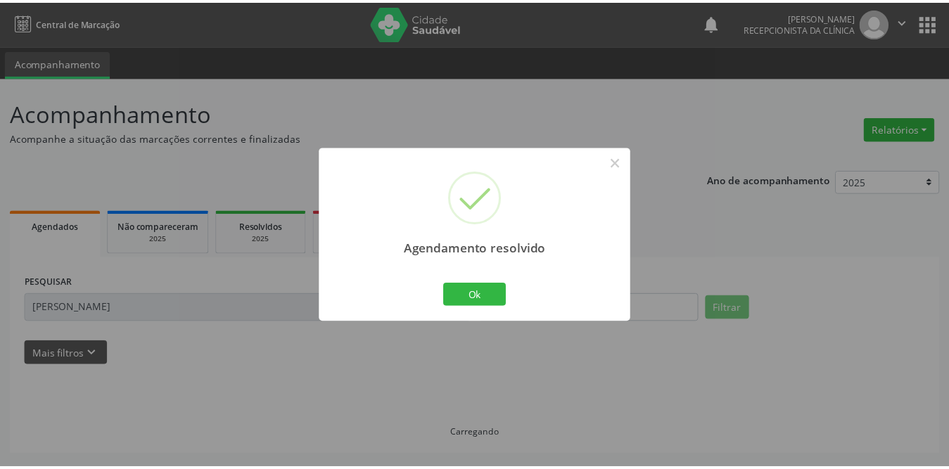
scroll to position [0, 0]
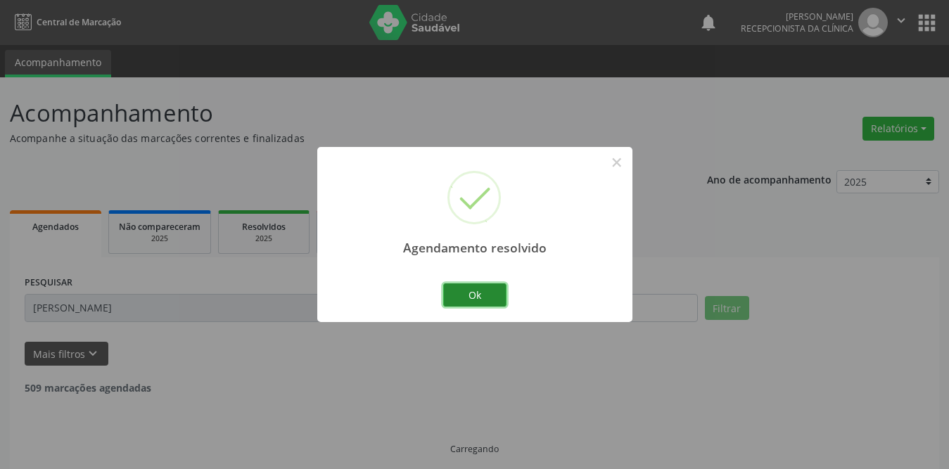
click at [484, 288] on button "Ok" at bounding box center [474, 295] width 63 height 24
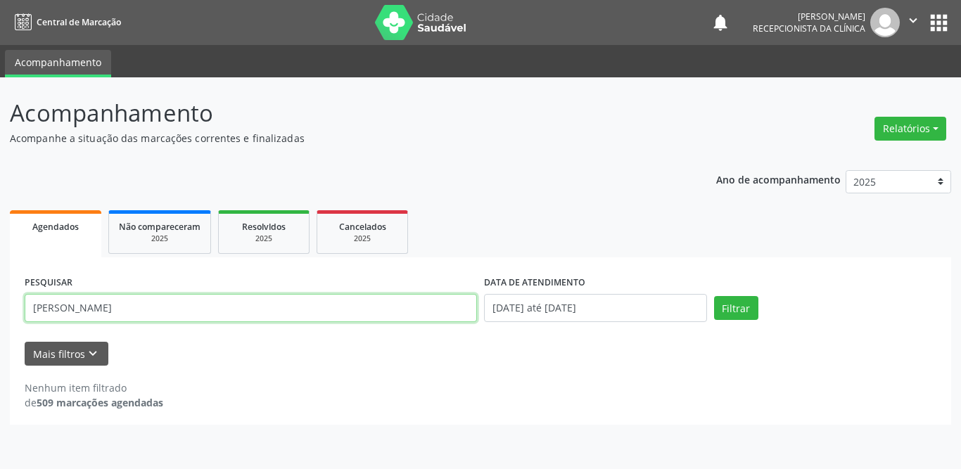
drag, startPoint x: 151, startPoint y: 302, endPoint x: 0, endPoint y: 300, distance: 151.2
click at [0, 300] on div "Acompanhamento Acompanhe a situação das marcações correntes e finalizadas Relat…" at bounding box center [480, 273] width 961 height 392
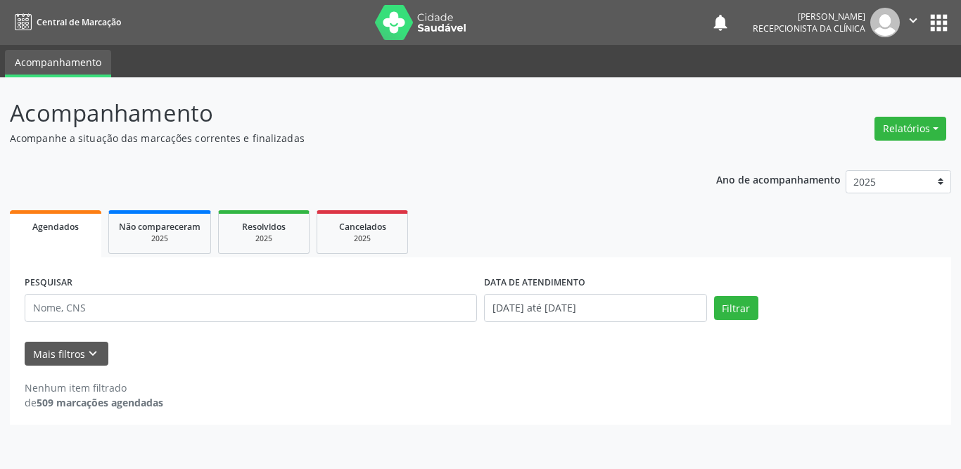
click at [243, 361] on div "Mais filtros keyboard_arrow_down" at bounding box center [480, 354] width 919 height 25
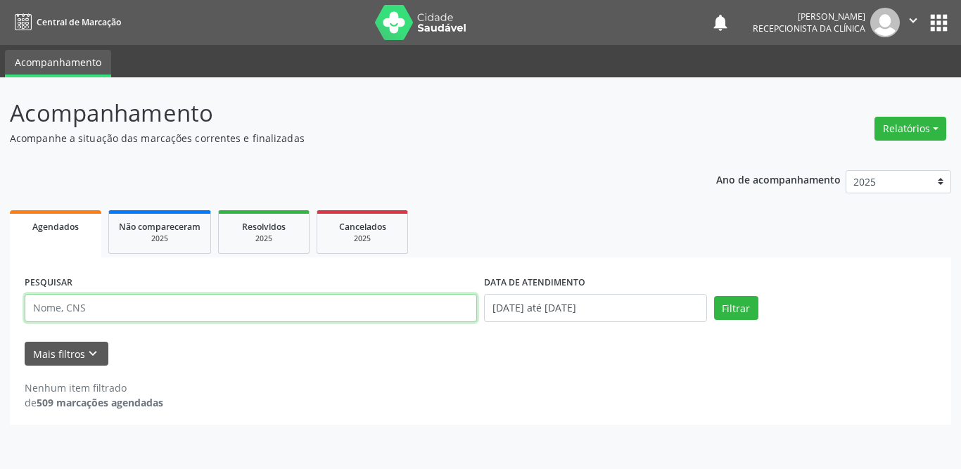
click at [149, 307] on input "text" at bounding box center [251, 308] width 452 height 28
type input "jaqueline"
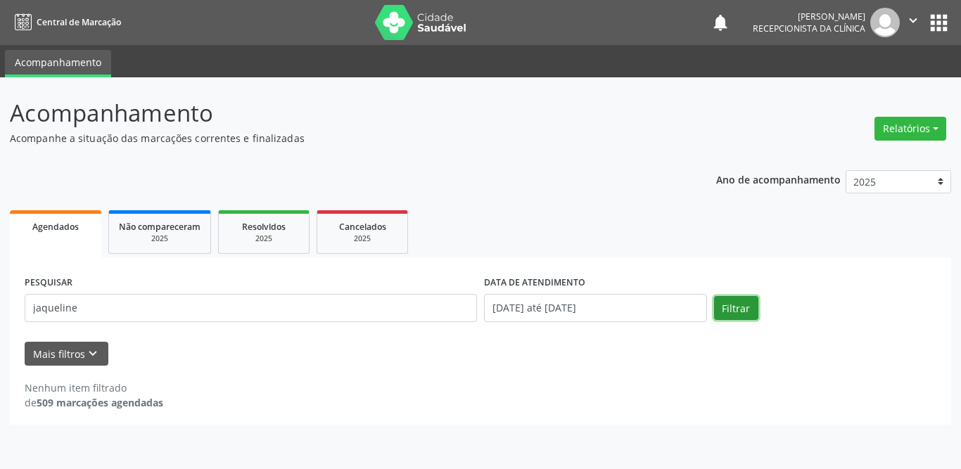
click at [748, 304] on button "Filtrar" at bounding box center [736, 308] width 44 height 24
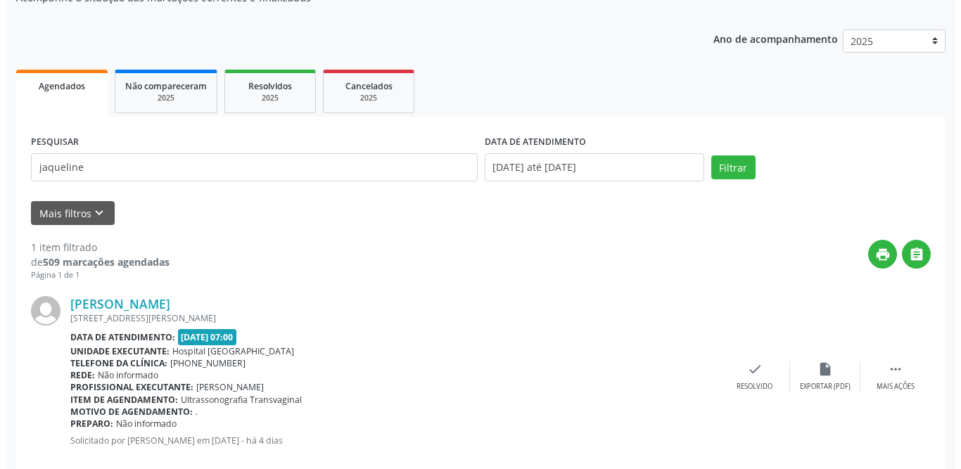
scroll to position [167, 0]
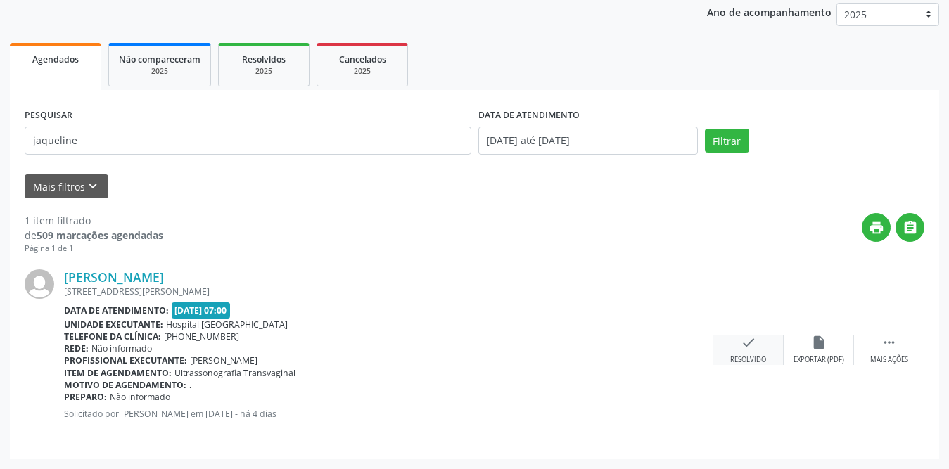
click at [735, 347] on div "check Resolvido" at bounding box center [748, 350] width 70 height 30
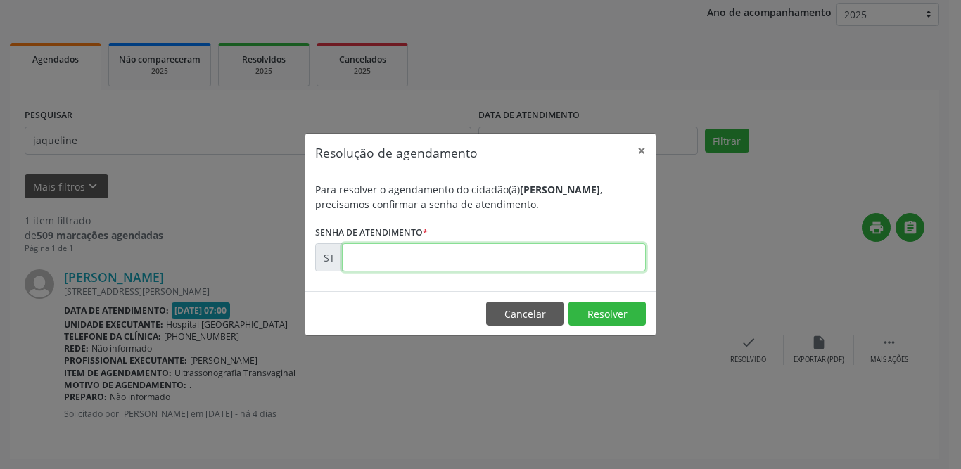
click at [366, 262] on input "text" at bounding box center [494, 257] width 304 height 28
type input "00015563"
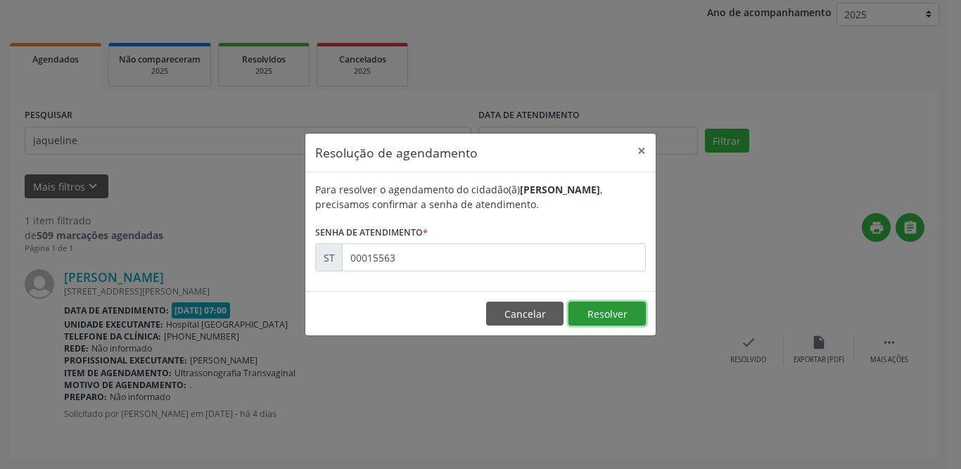
click at [627, 317] on button "Resolver" at bounding box center [606, 314] width 77 height 24
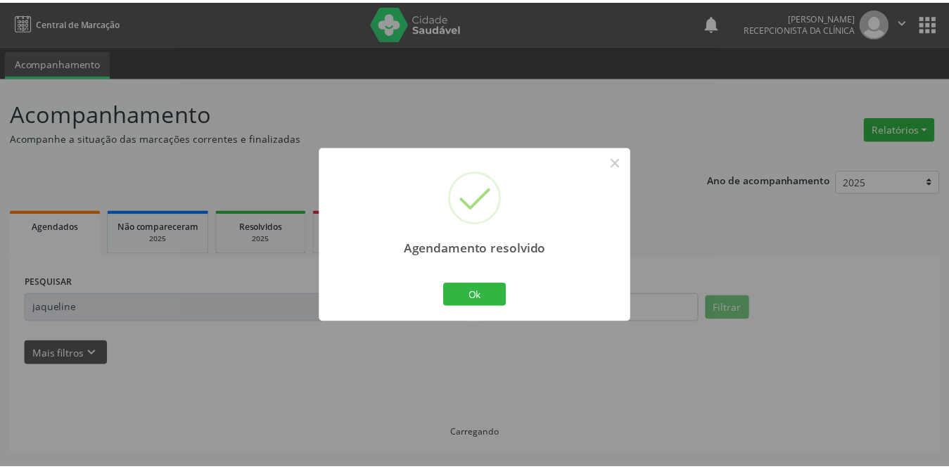
scroll to position [0, 0]
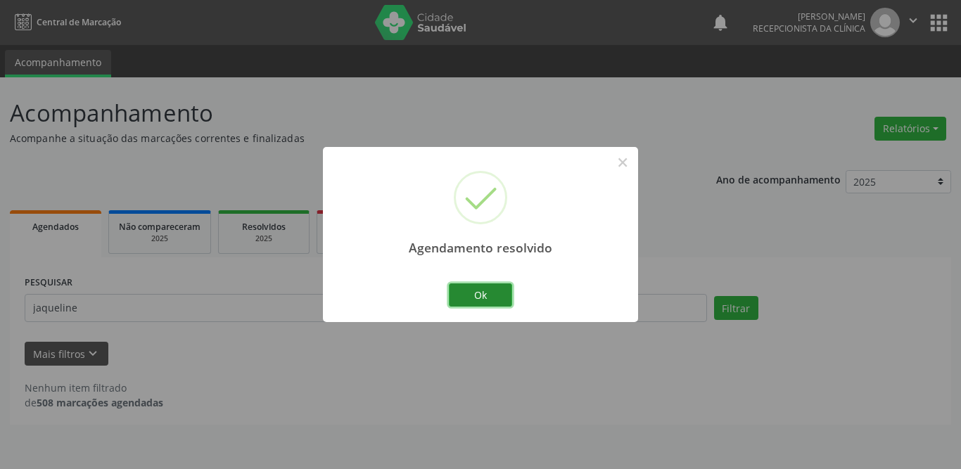
click at [480, 290] on button "Ok" at bounding box center [480, 295] width 63 height 24
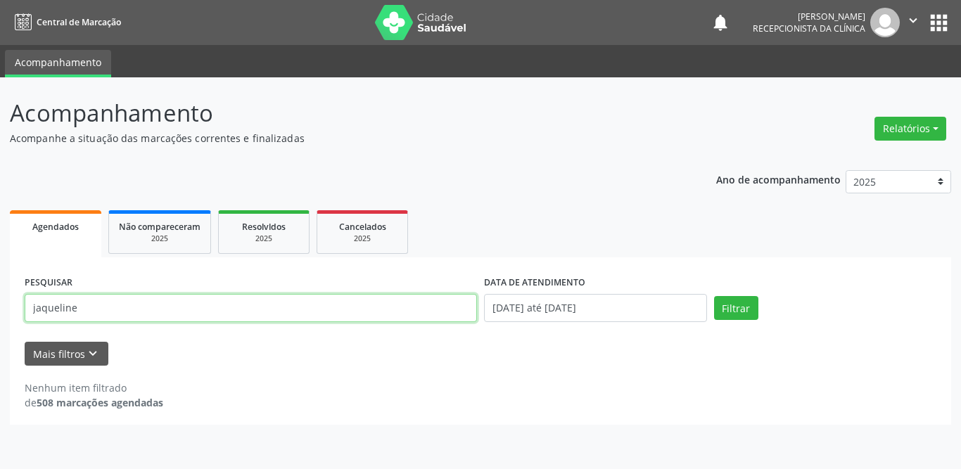
drag, startPoint x: 106, startPoint y: 312, endPoint x: 0, endPoint y: 312, distance: 106.2
click at [0, 312] on div "Acompanhamento Acompanhe a situação das marcações correntes e finalizadas Relat…" at bounding box center [480, 273] width 961 height 392
type input "[PERSON_NAME]"
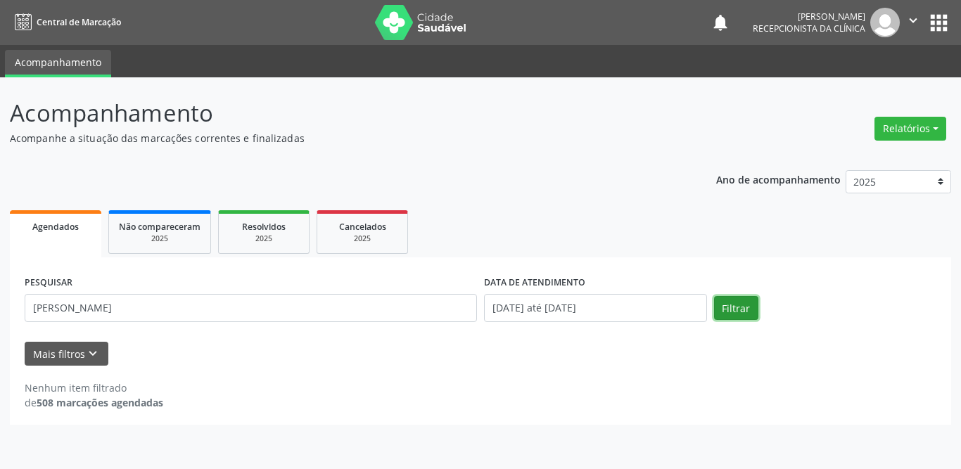
click at [729, 307] on button "Filtrar" at bounding box center [736, 308] width 44 height 24
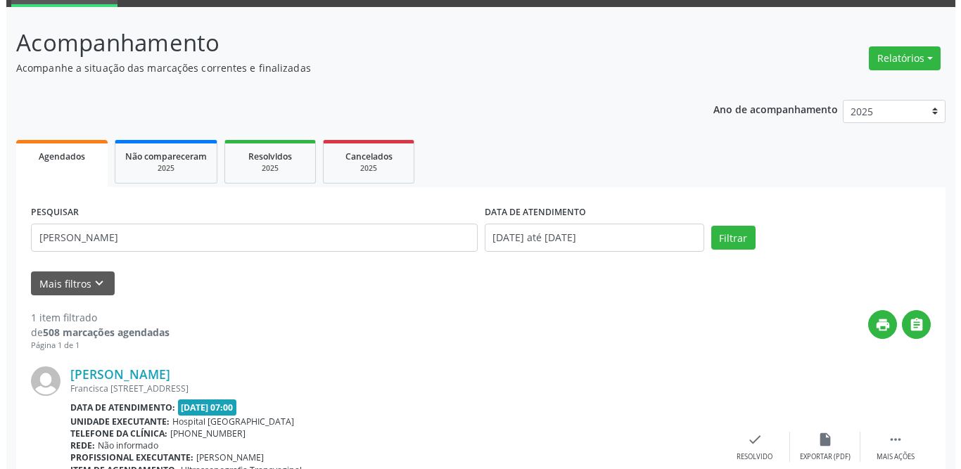
scroll to position [167, 0]
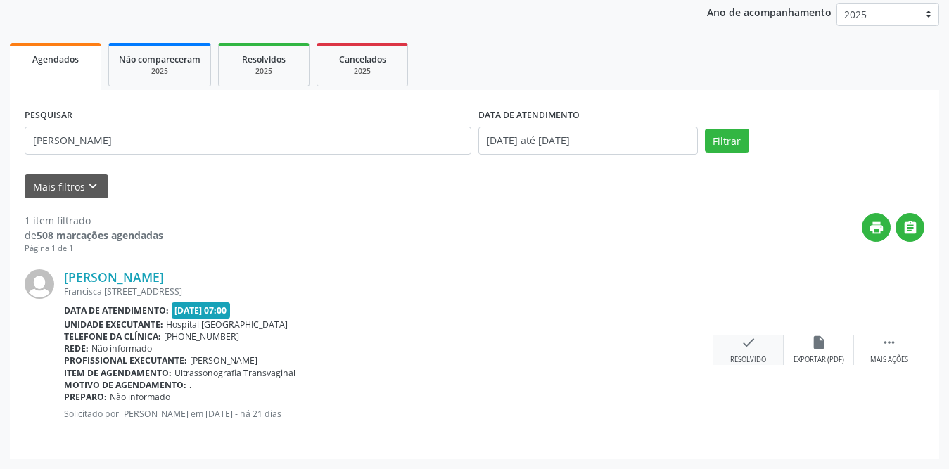
click at [741, 346] on icon "check" at bounding box center [748, 342] width 15 height 15
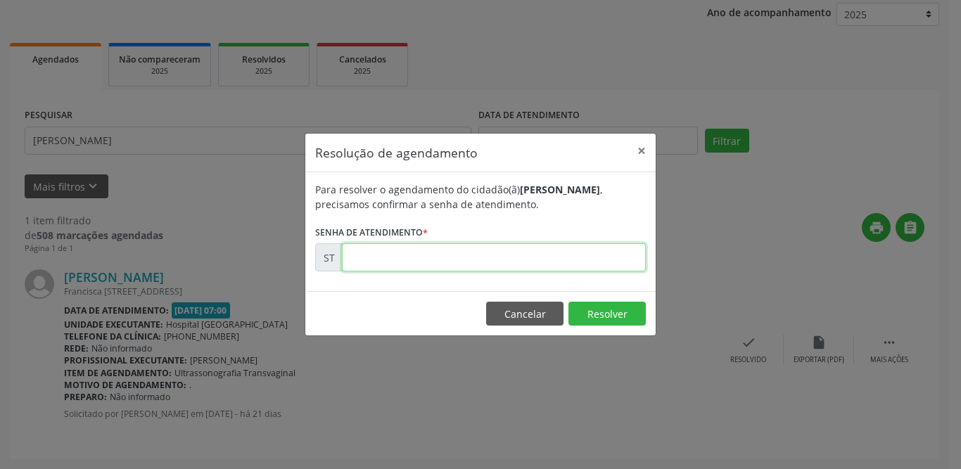
click at [395, 261] on input "text" at bounding box center [494, 257] width 304 height 28
type input "00010943"
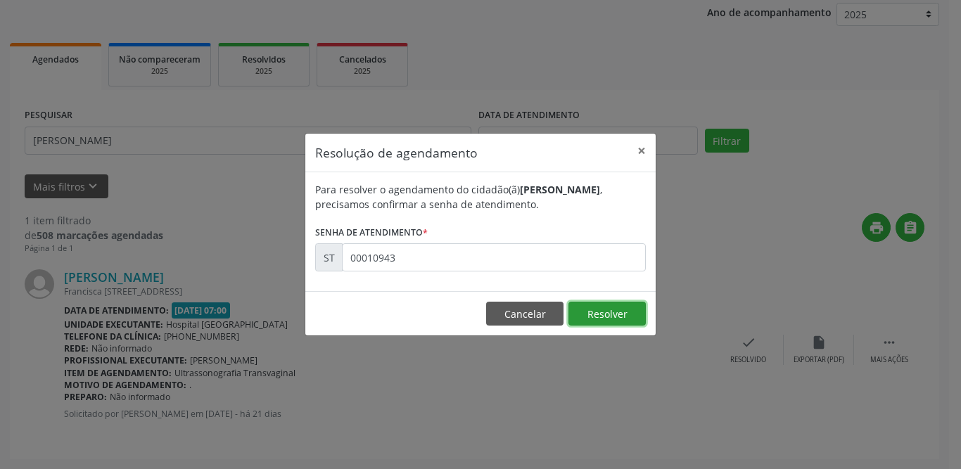
click at [597, 312] on button "Resolver" at bounding box center [606, 314] width 77 height 24
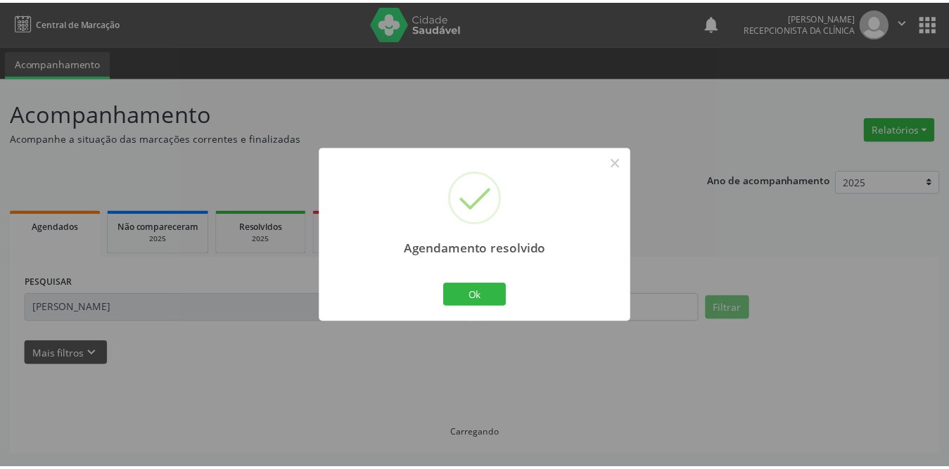
scroll to position [0, 0]
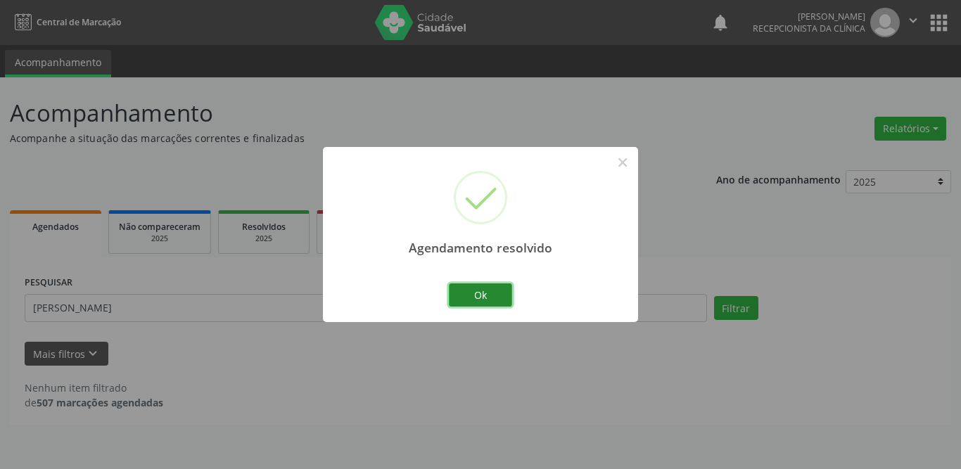
click at [483, 290] on button "Ok" at bounding box center [480, 295] width 63 height 24
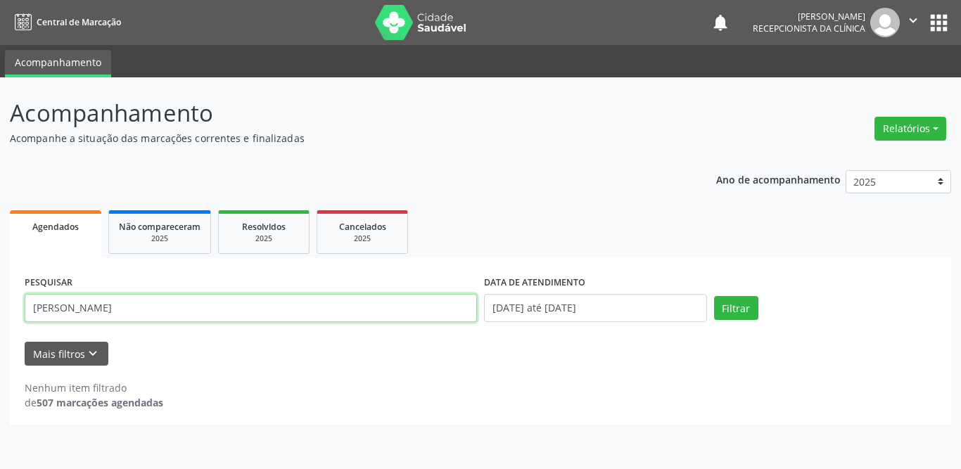
drag, startPoint x: 119, startPoint y: 312, endPoint x: 0, endPoint y: 307, distance: 118.9
click at [0, 307] on div "Acompanhamento Acompanhe a situação das marcações correntes e finalizadas Relat…" at bounding box center [480, 273] width 961 height 392
type input "[PERSON_NAME]"
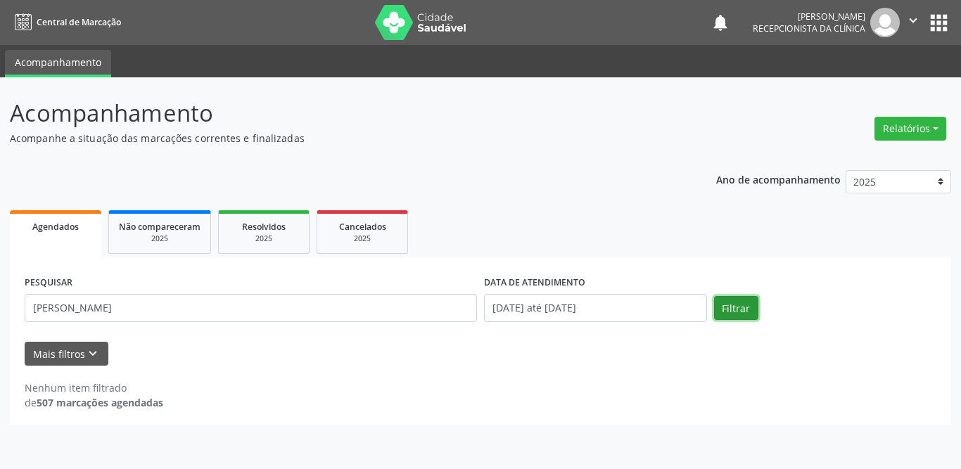
click at [739, 307] on button "Filtrar" at bounding box center [736, 308] width 44 height 24
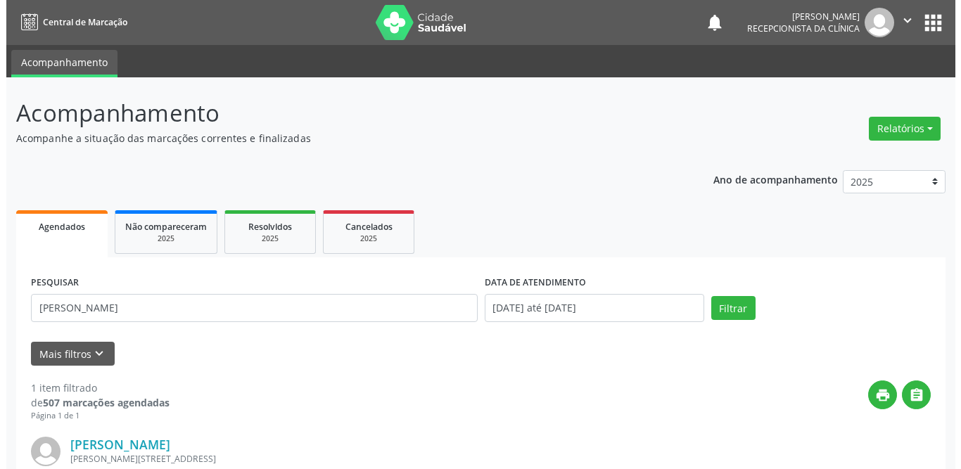
scroll to position [167, 0]
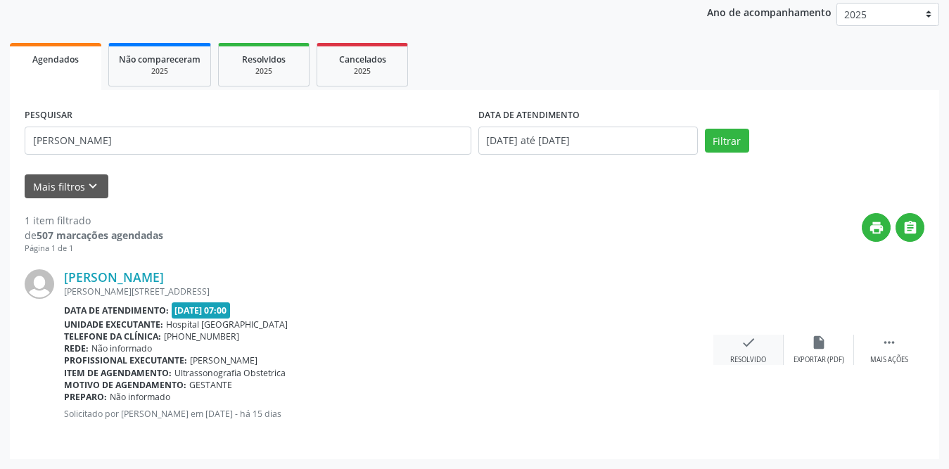
click at [751, 350] on icon "check" at bounding box center [748, 342] width 15 height 15
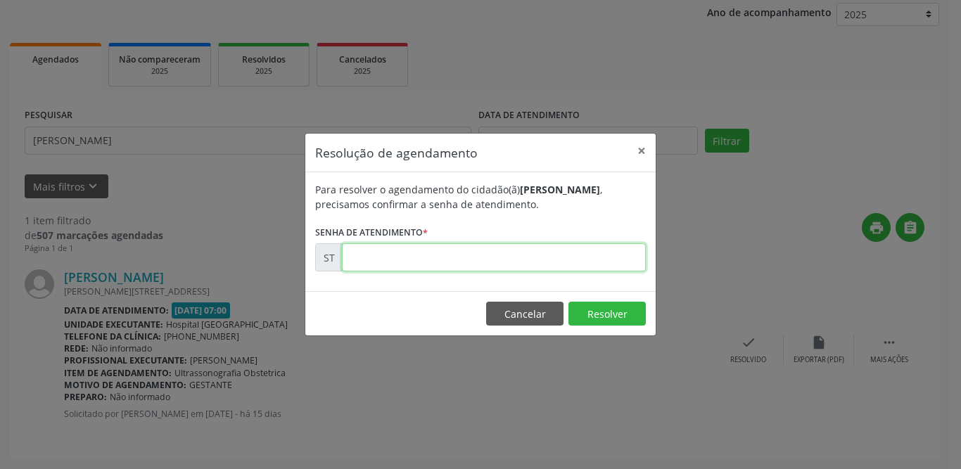
click at [410, 255] on input "text" at bounding box center [494, 257] width 304 height 28
type input "00012744"
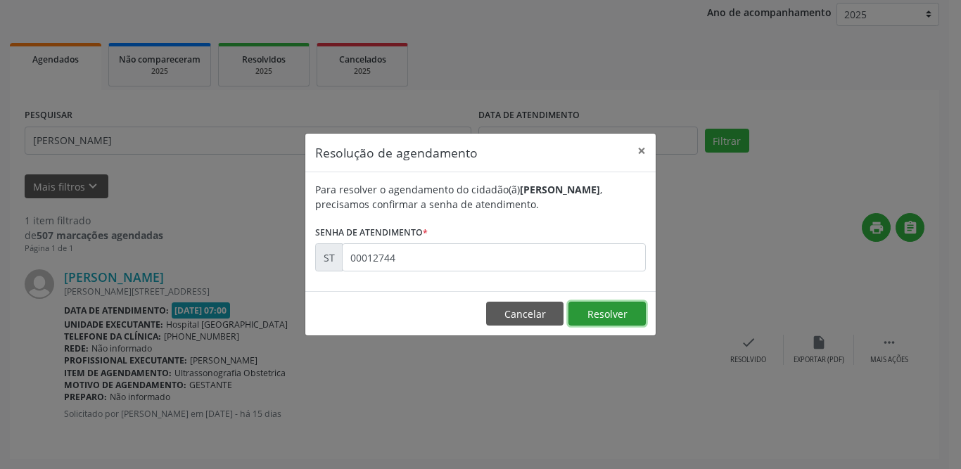
click at [590, 306] on button "Resolver" at bounding box center [606, 314] width 77 height 24
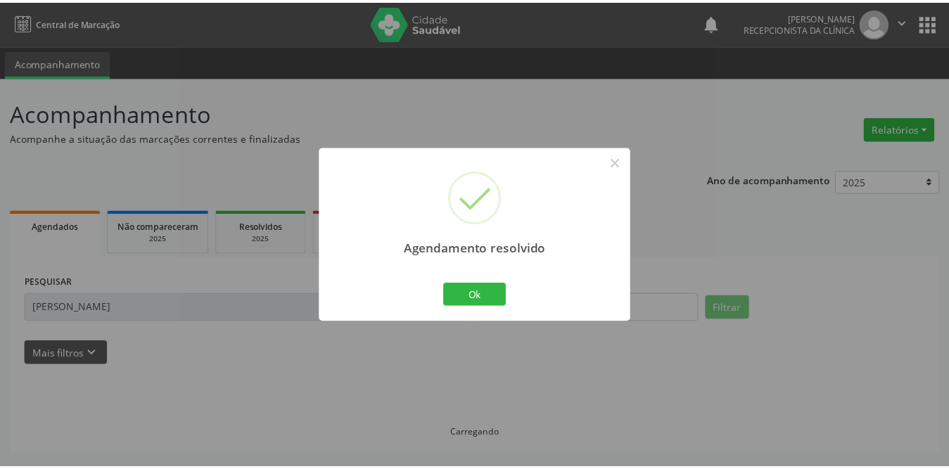
scroll to position [0, 0]
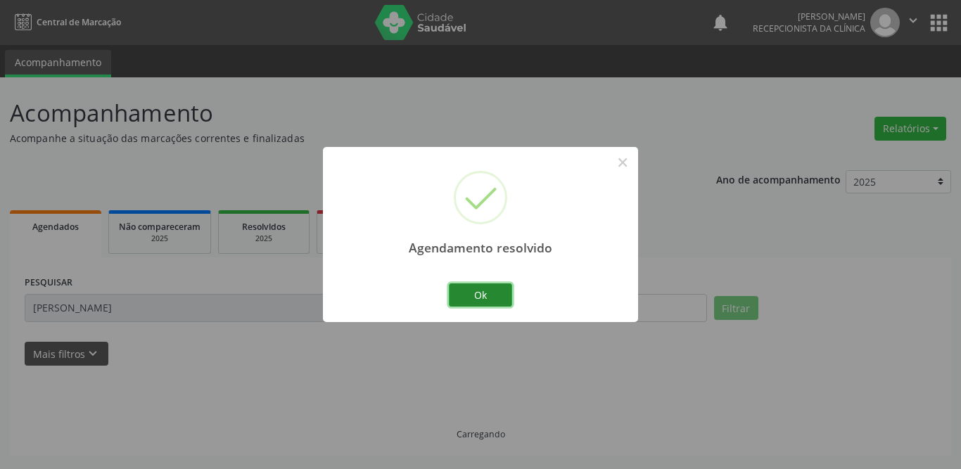
click at [496, 295] on button "Ok" at bounding box center [480, 295] width 63 height 24
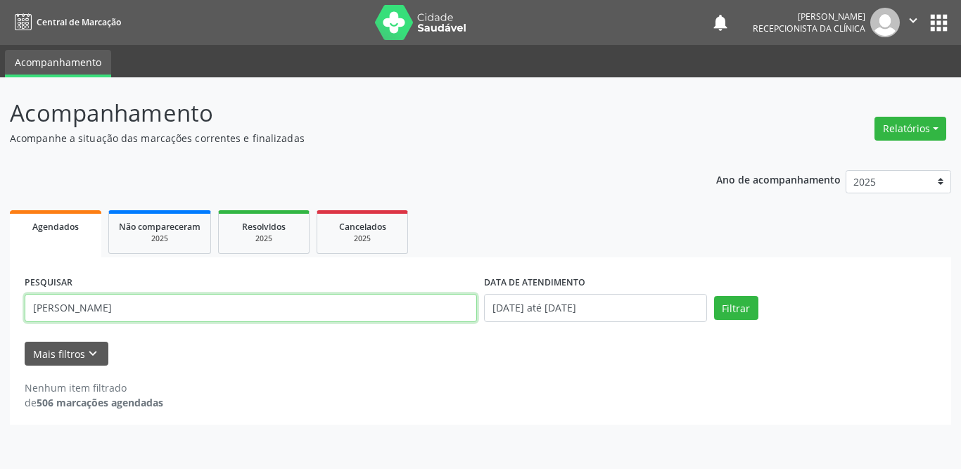
drag, startPoint x: 163, startPoint y: 307, endPoint x: 32, endPoint y: 308, distance: 130.8
click at [32, 308] on input "[PERSON_NAME]" at bounding box center [251, 308] width 452 height 28
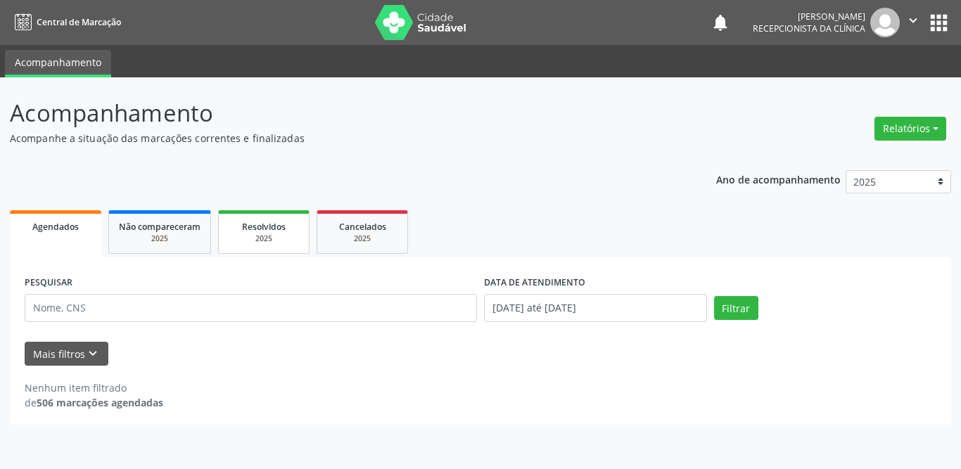
click at [255, 226] on span "Resolvidos" at bounding box center [264, 227] width 44 height 12
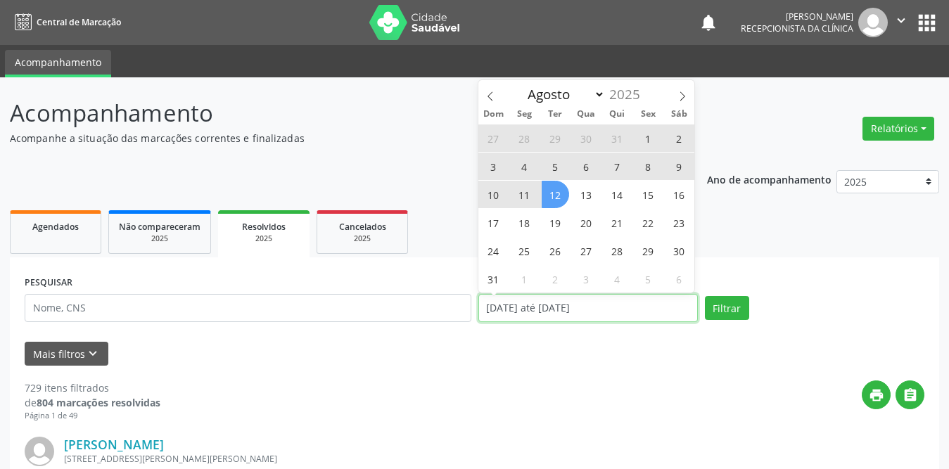
click at [554, 309] on input "[DATE] até [DATE]" at bounding box center [587, 308] width 219 height 28
click at [648, 132] on span "1" at bounding box center [647, 137] width 27 height 27
type input "[DATE]"
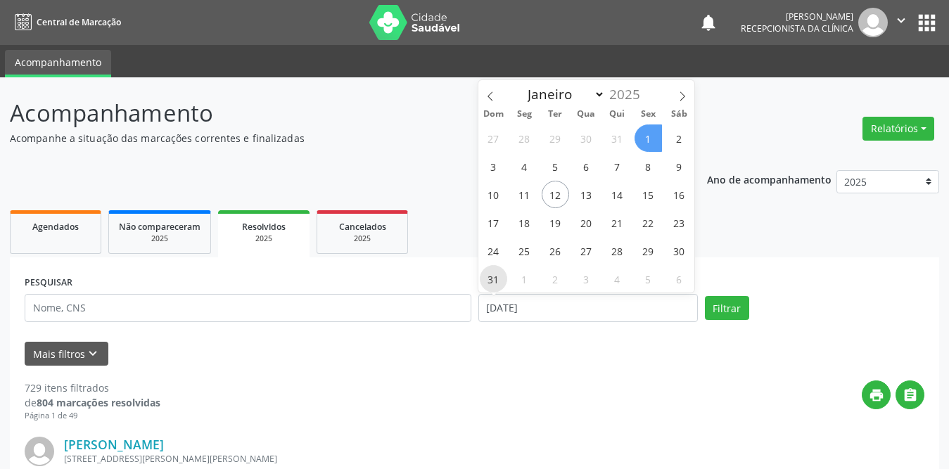
click at [494, 281] on span "31" at bounding box center [493, 278] width 27 height 27
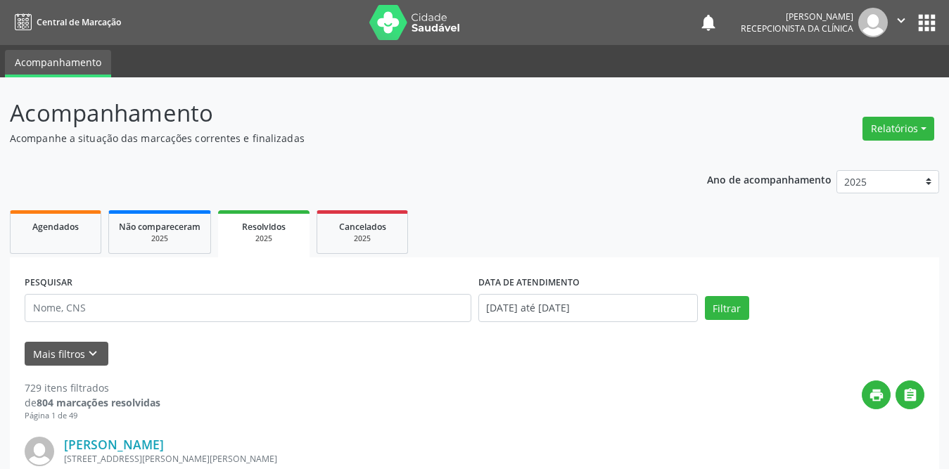
scroll to position [211, 0]
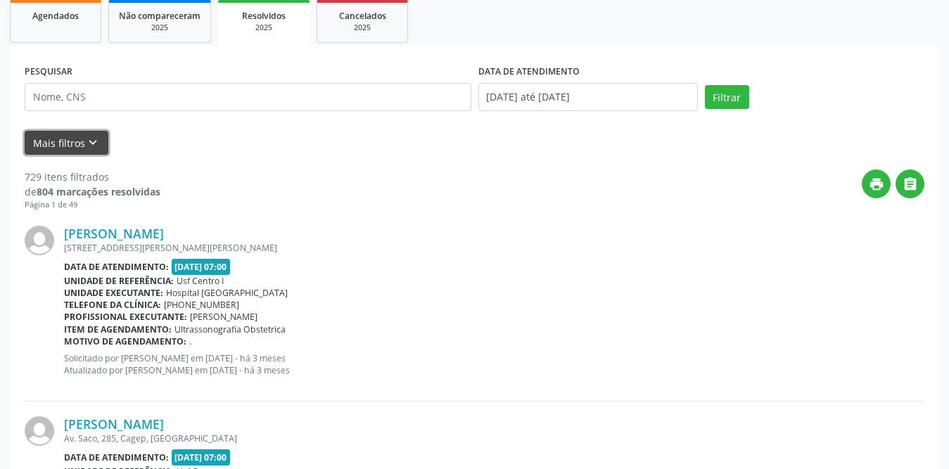
click at [68, 143] on button "Mais filtros keyboard_arrow_down" at bounding box center [67, 143] width 84 height 25
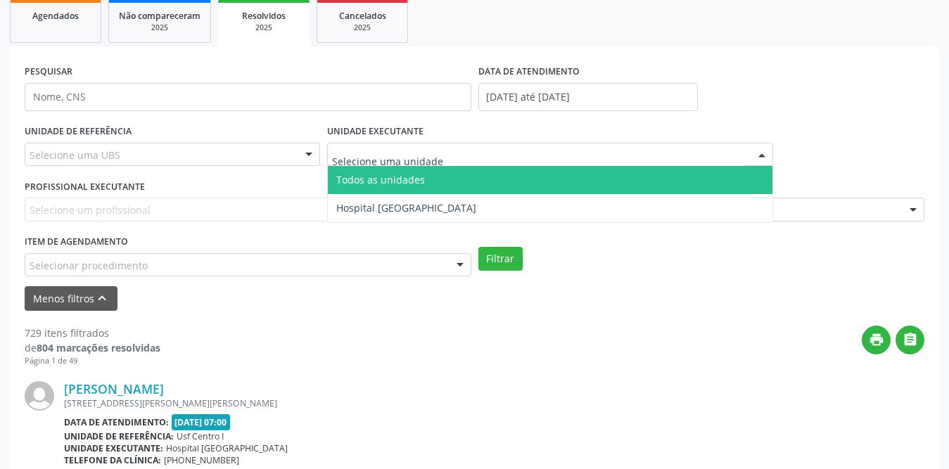
click at [405, 158] on input "text" at bounding box center [538, 162] width 413 height 28
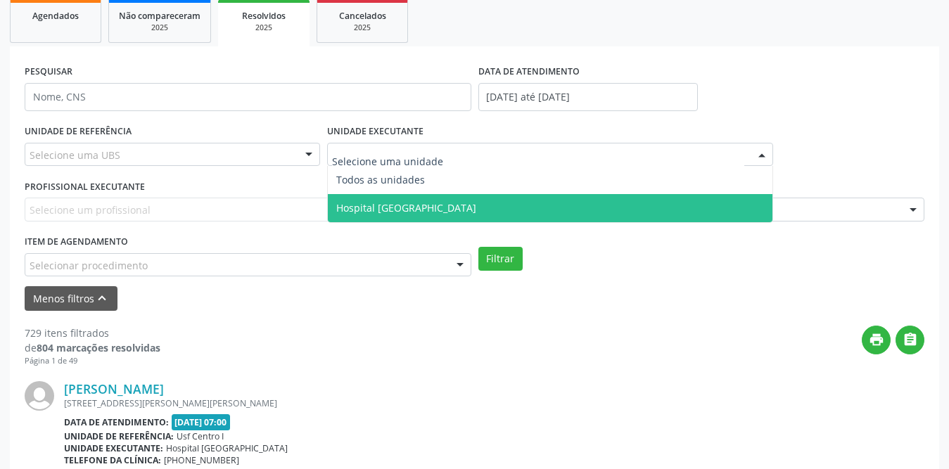
click at [388, 207] on span "Hospital [GEOGRAPHIC_DATA]" at bounding box center [406, 207] width 140 height 13
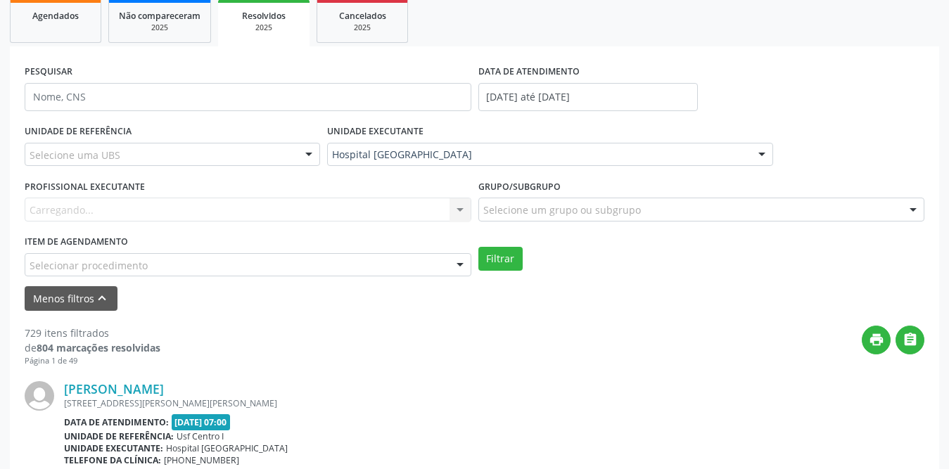
click at [172, 152] on div "Selecione uma UBS" at bounding box center [172, 155] width 295 height 24
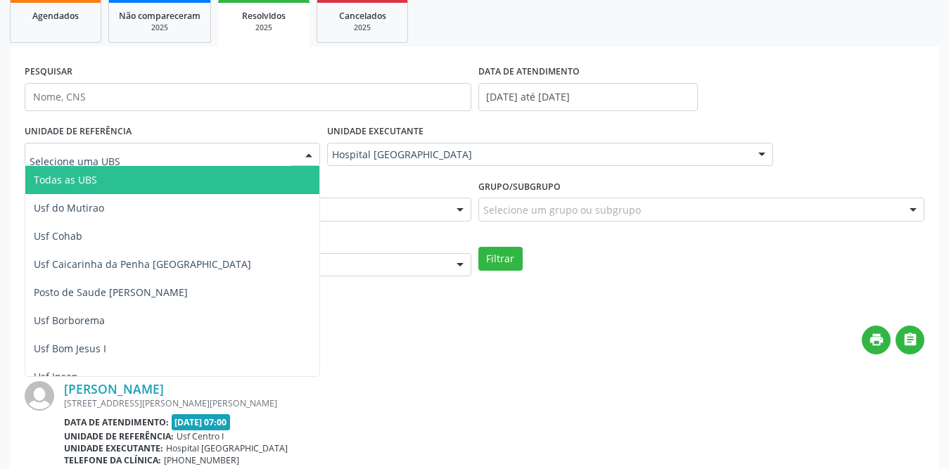
click at [147, 177] on span "Todas as UBS" at bounding box center [197, 180] width 345 height 28
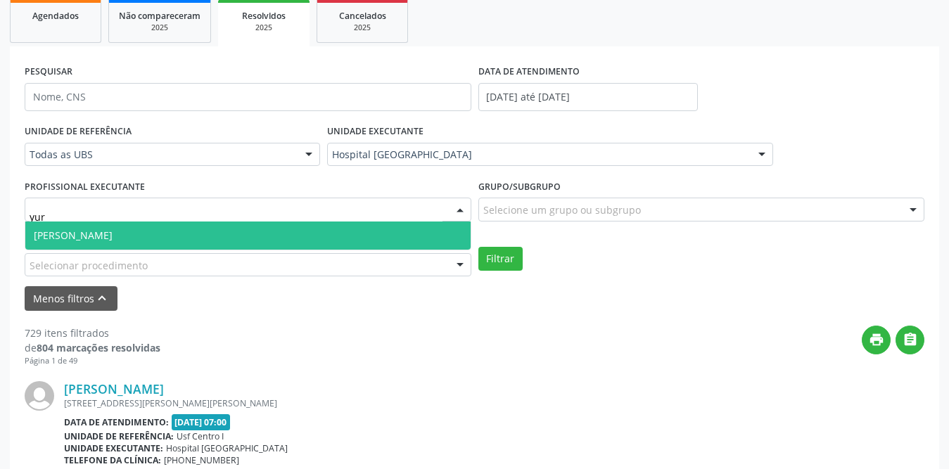
type input "[PERSON_NAME]"
click at [113, 235] on span "[PERSON_NAME]" at bounding box center [73, 235] width 79 height 13
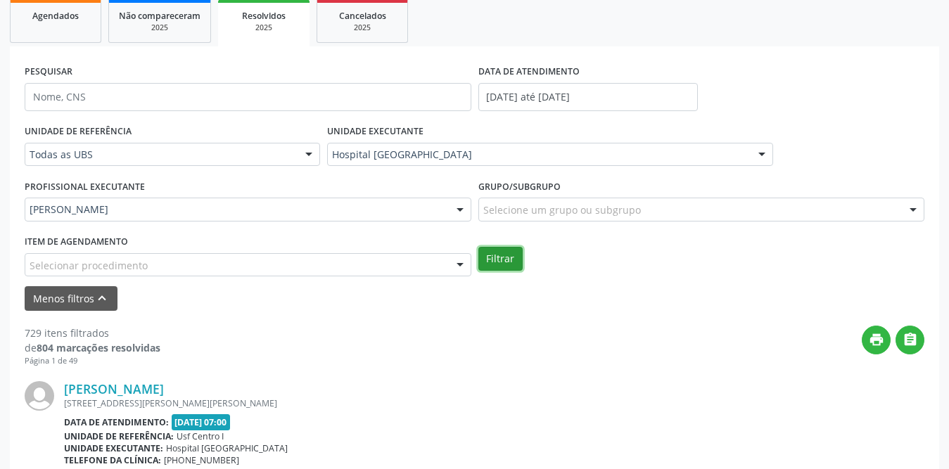
click at [503, 257] on button "Filtrar" at bounding box center [500, 259] width 44 height 24
click at [872, 345] on icon "print" at bounding box center [876, 339] width 15 height 15
click at [74, 25] on link "Agendados" at bounding box center [55, 21] width 91 height 44
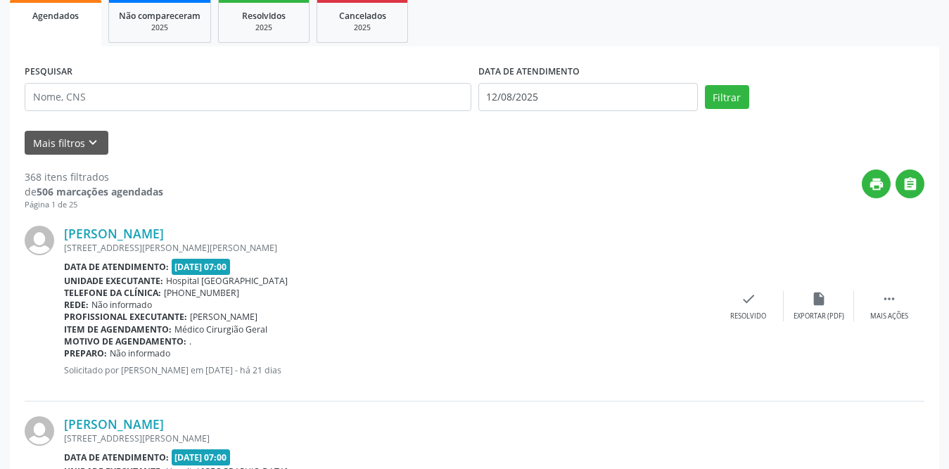
scroll to position [0, 0]
